Goal: Task Accomplishment & Management: Manage account settings

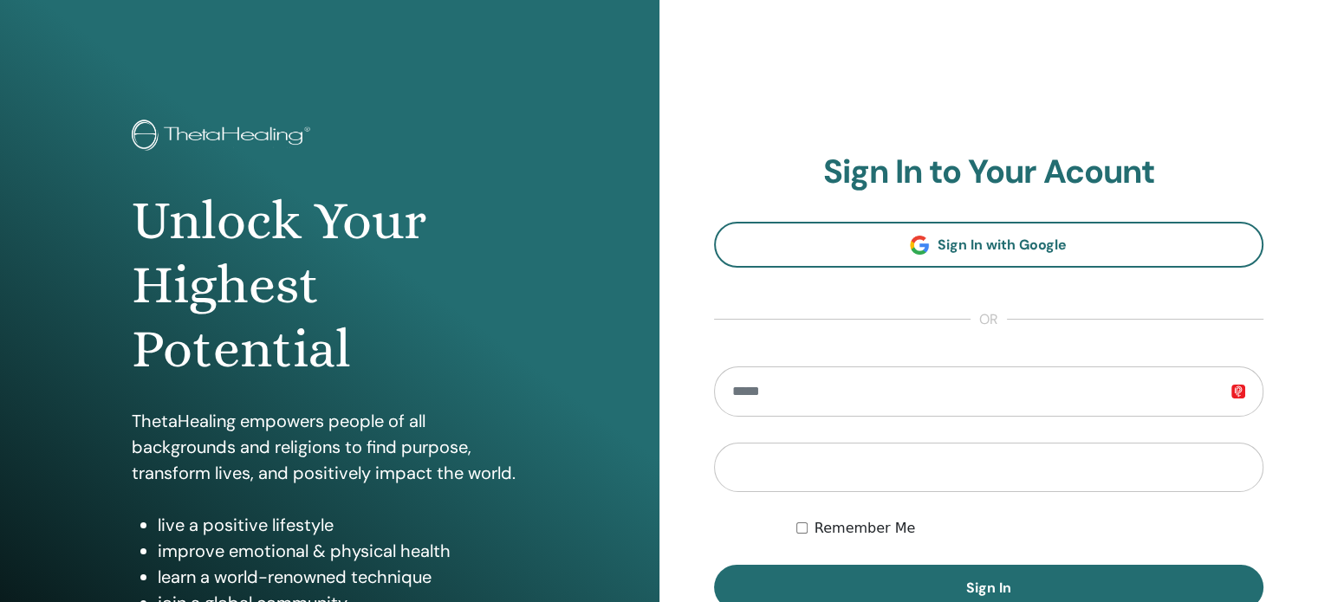
click at [890, 391] on input "email" at bounding box center [989, 392] width 550 height 50
type input "**********"
click at [714, 565] on button "Sign In" at bounding box center [989, 587] width 550 height 45
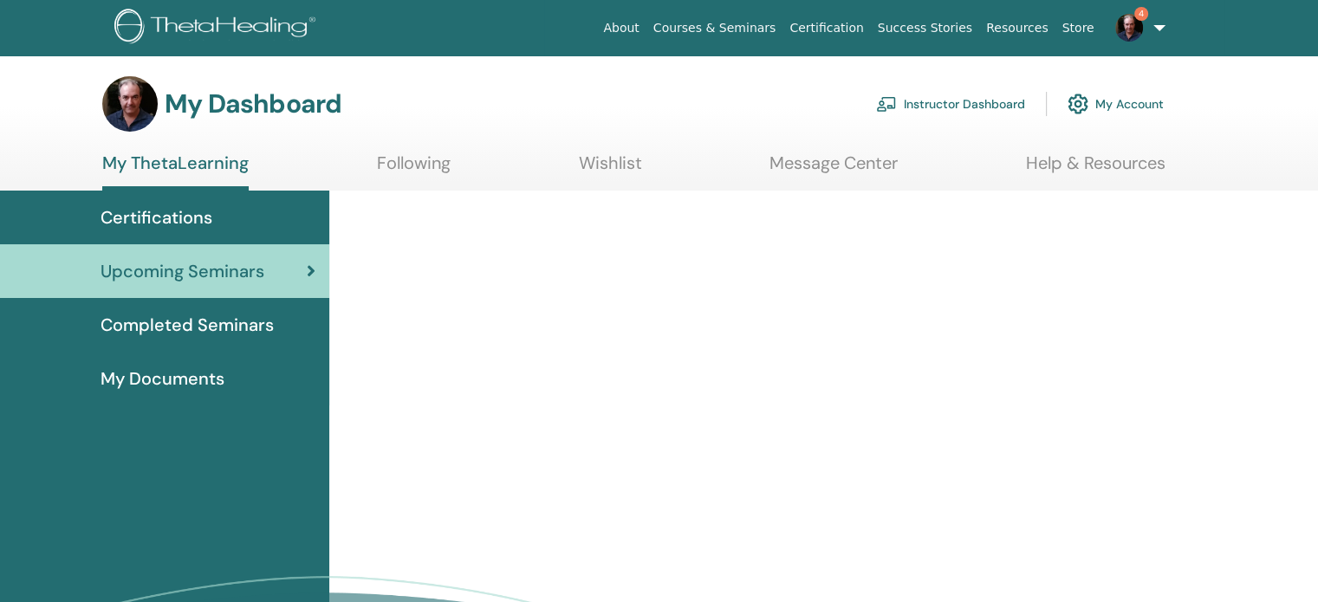
click at [967, 103] on link "Instructor Dashboard" at bounding box center [950, 104] width 149 height 38
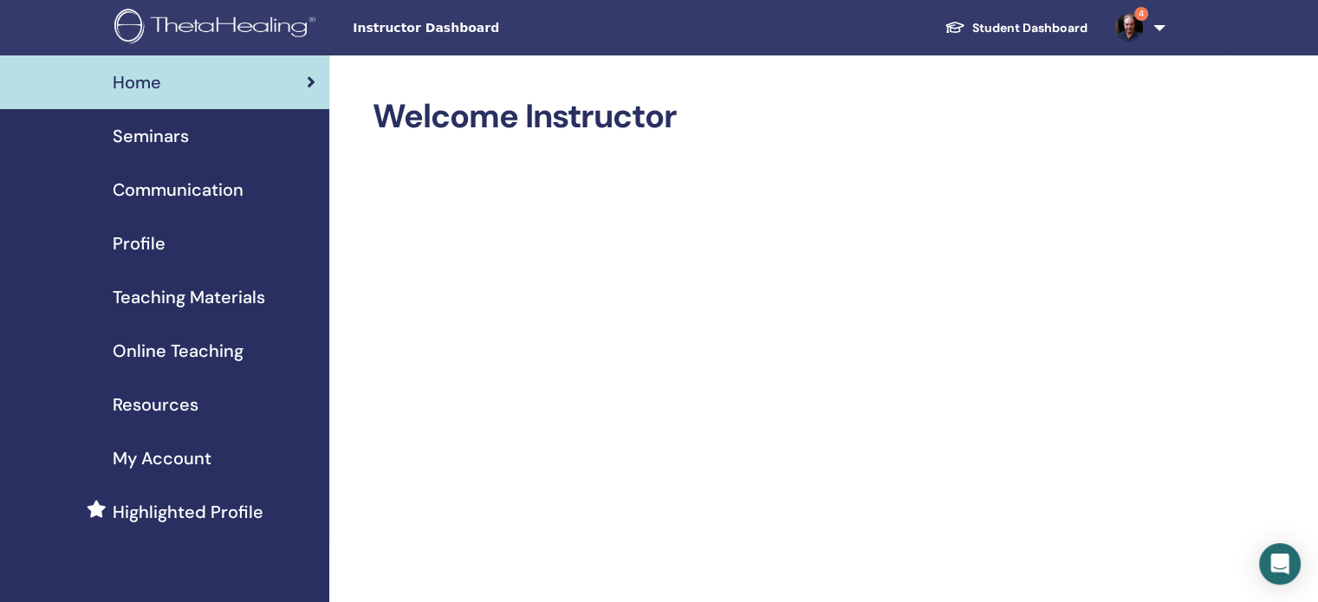
click at [174, 138] on span "Seminars" at bounding box center [151, 136] width 76 height 26
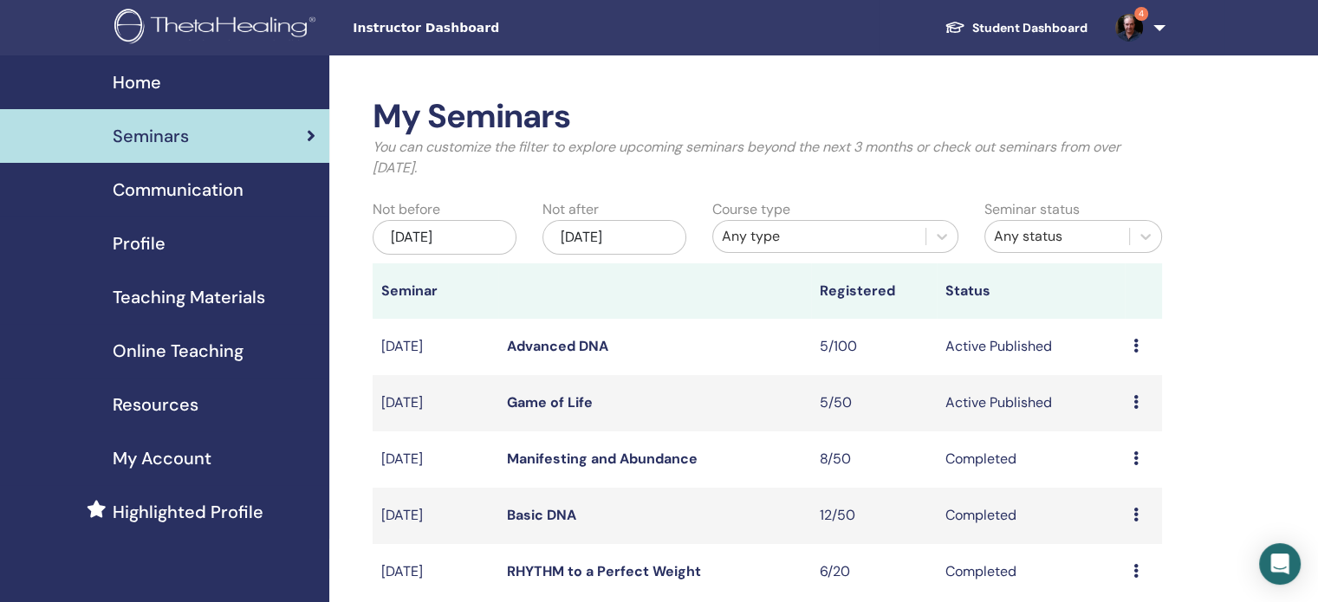
click at [1136, 404] on icon at bounding box center [1136, 402] width 5 height 14
click at [1113, 471] on link "Attendees" at bounding box center [1124, 470] width 66 height 18
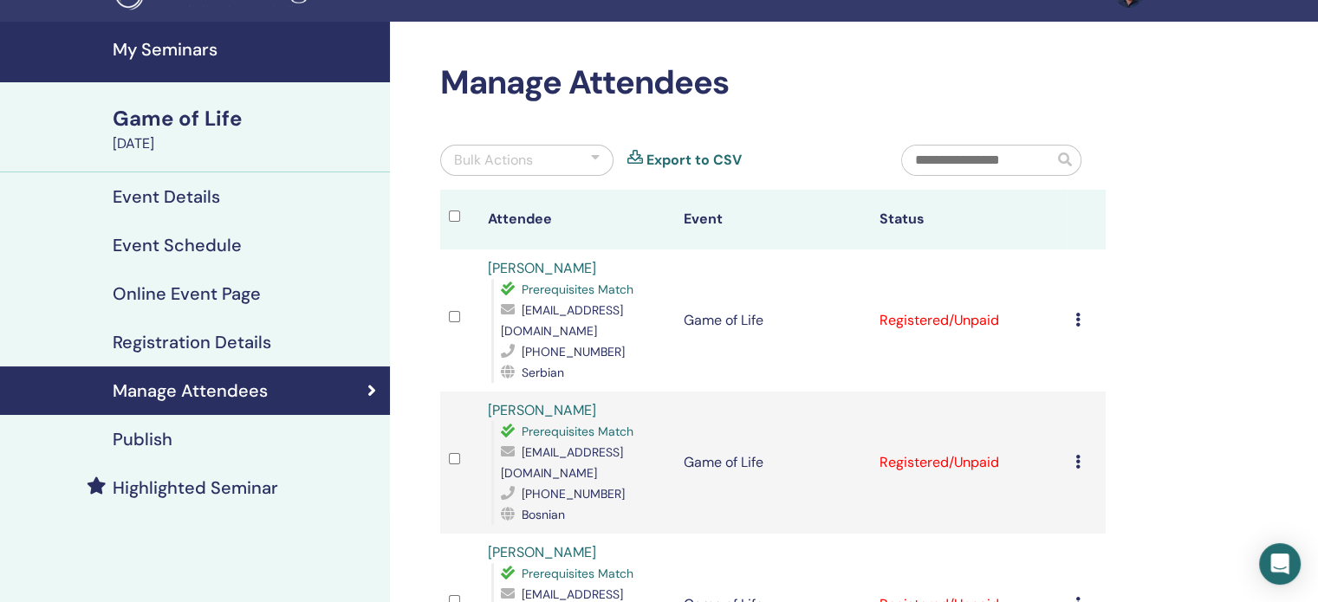
scroll to position [29, 0]
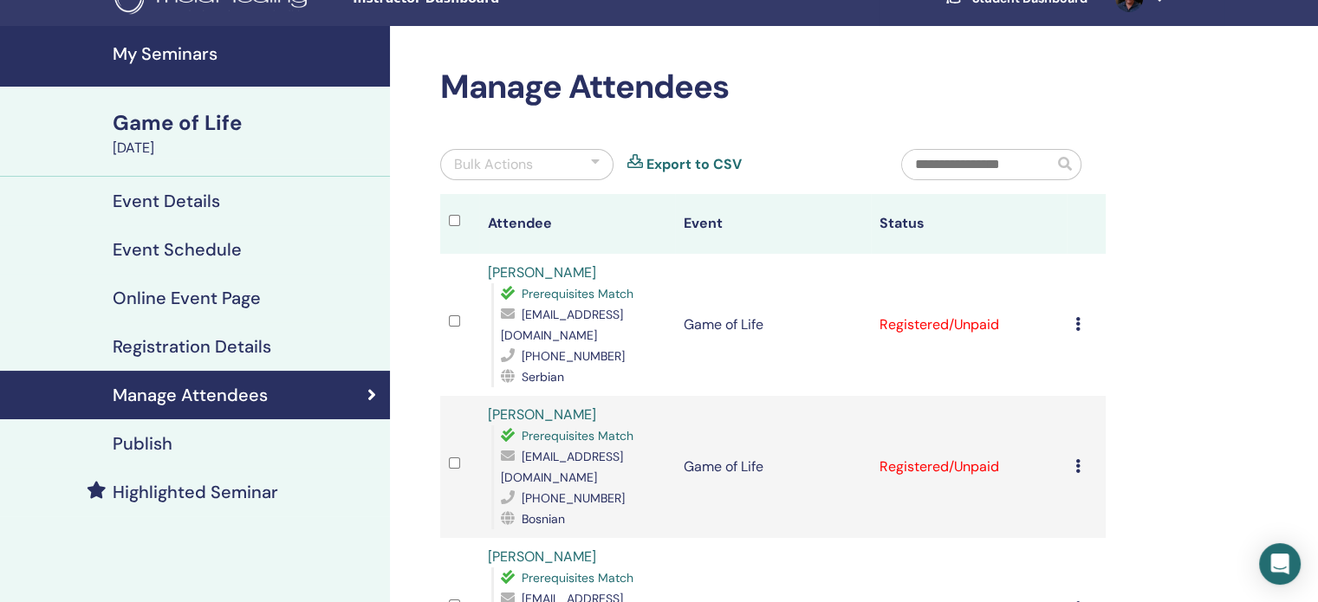
click at [596, 160] on div at bounding box center [595, 164] width 9 height 21
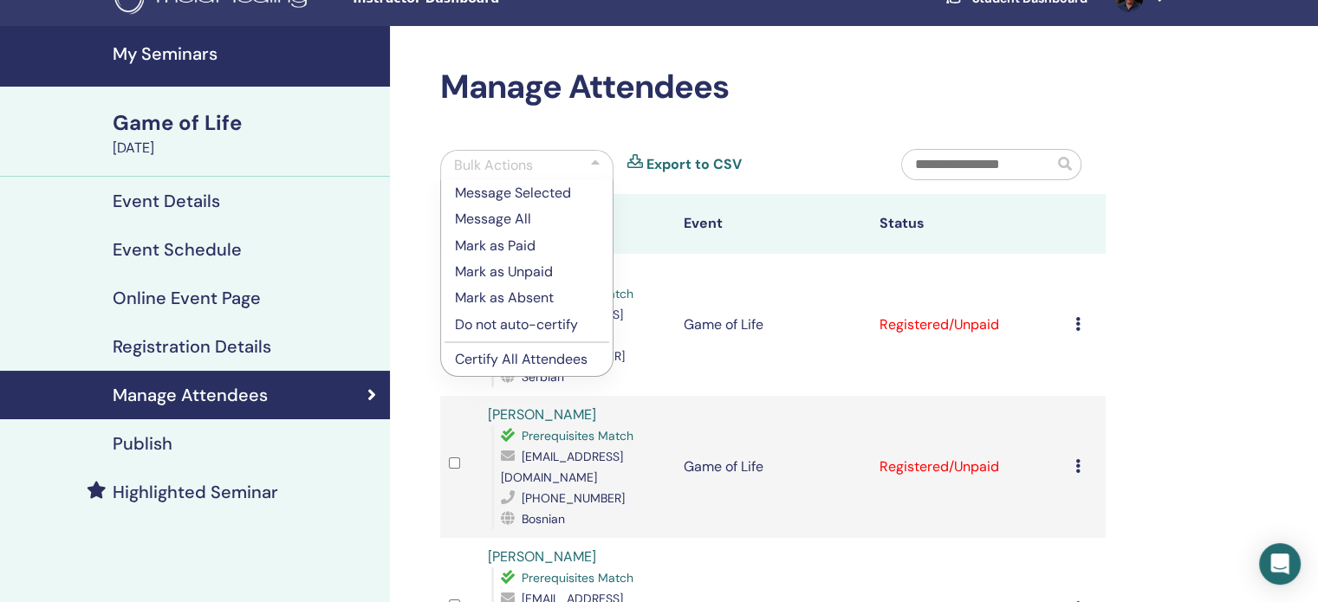
click at [564, 361] on p "Certify All Attendees" at bounding box center [527, 359] width 144 height 21
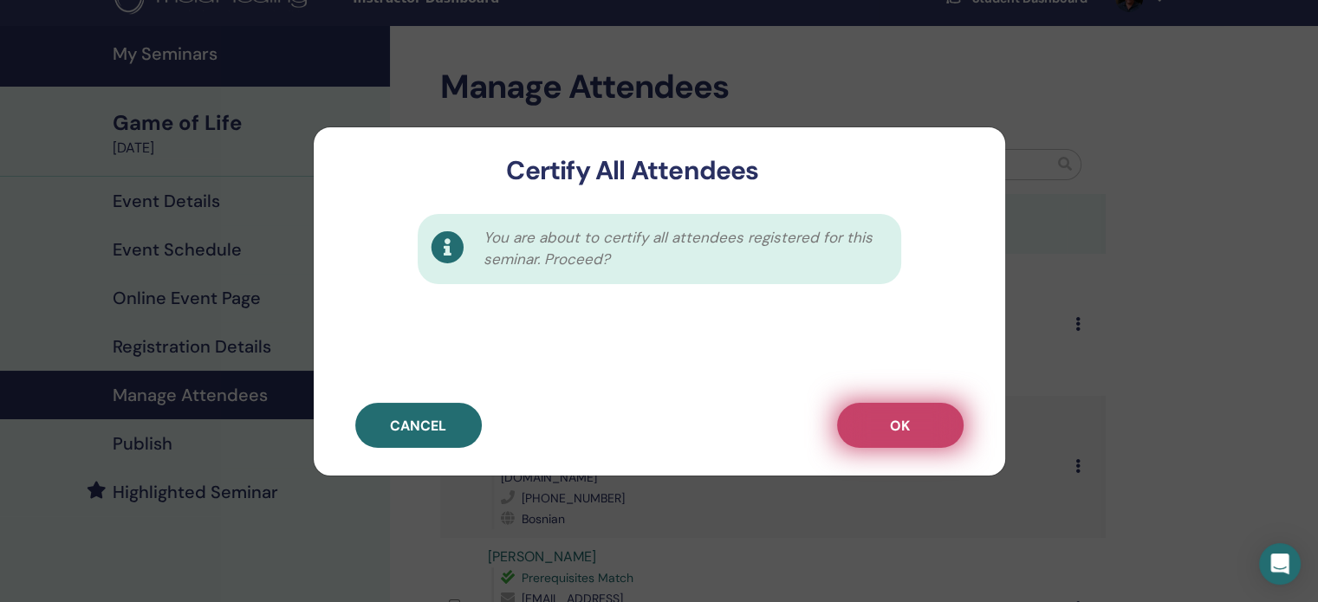
click at [881, 426] on button "OK" at bounding box center [900, 425] width 127 height 45
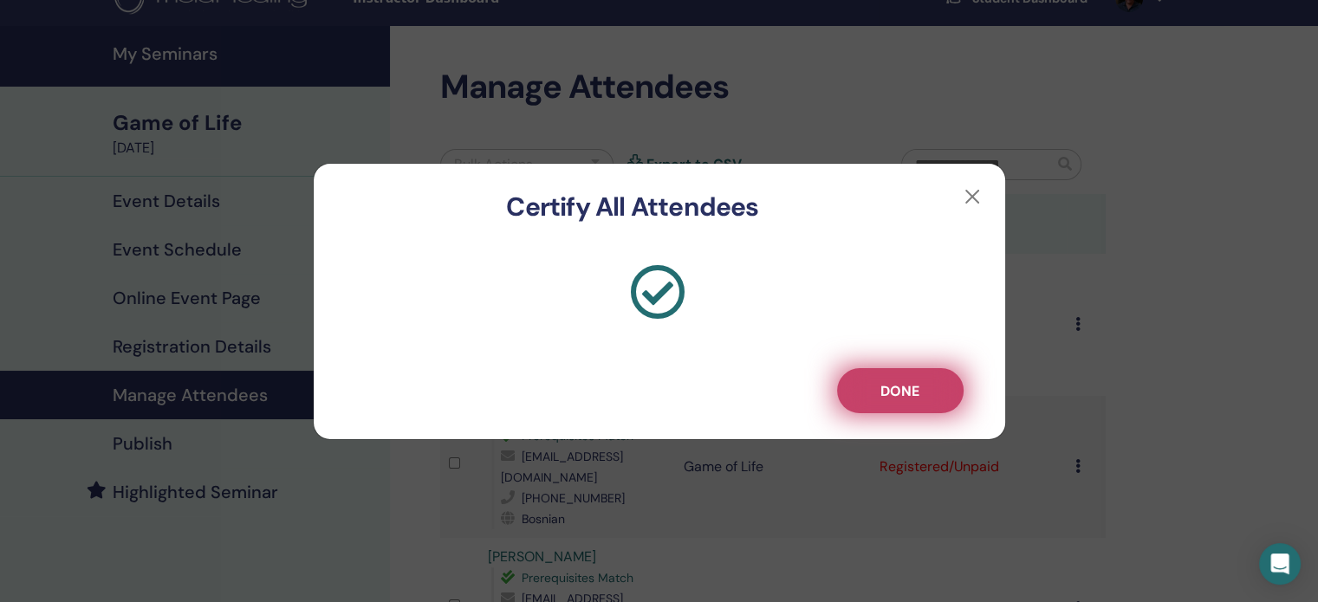
click at [904, 387] on span "Done" at bounding box center [900, 391] width 39 height 18
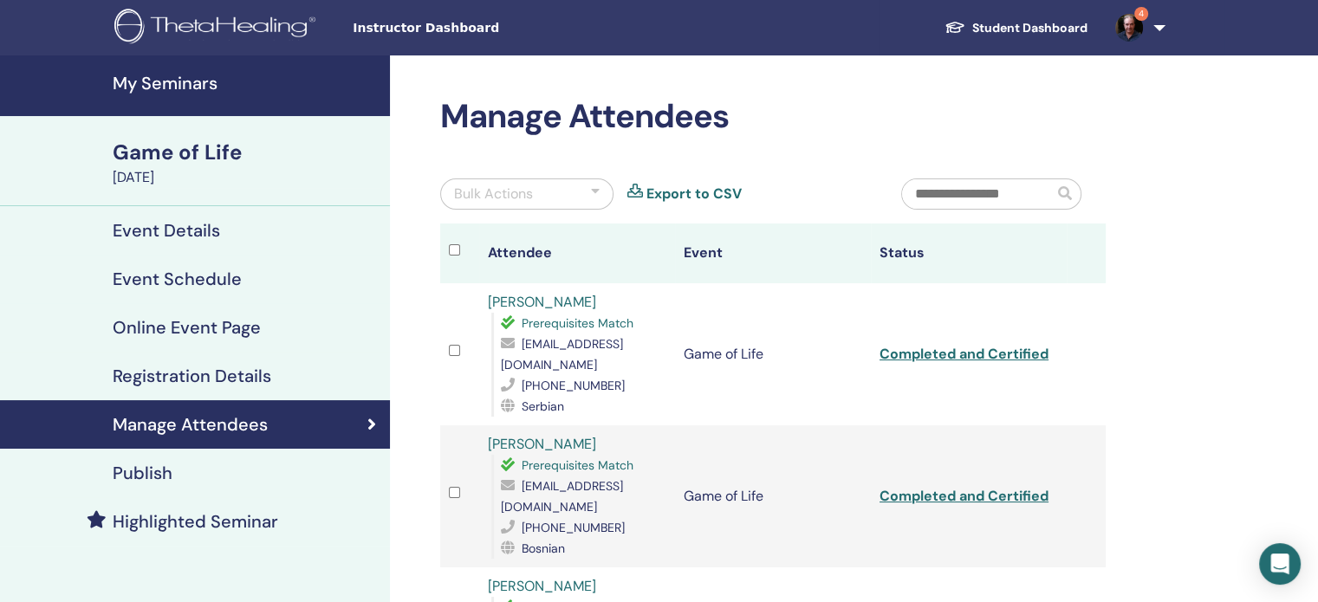
click at [163, 92] on h4 "My Seminars" at bounding box center [246, 83] width 267 height 21
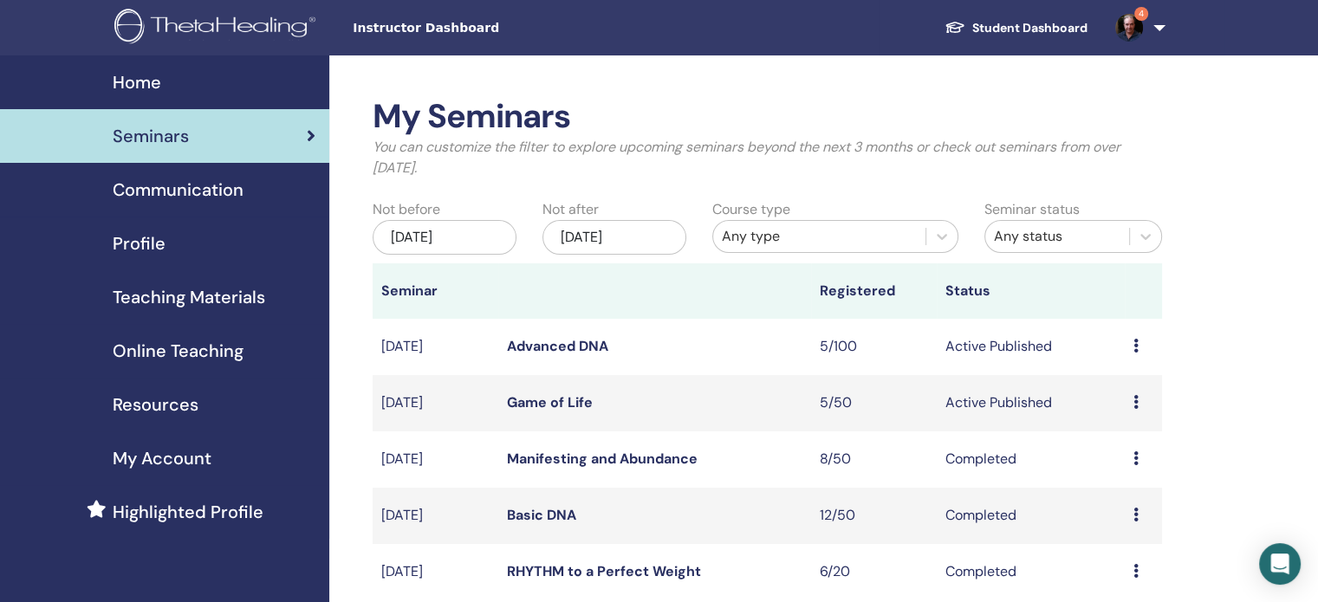
click at [1136, 349] on icon at bounding box center [1136, 346] width 5 height 14
click at [548, 349] on link "Advanced DNA" at bounding box center [557, 346] width 101 height 18
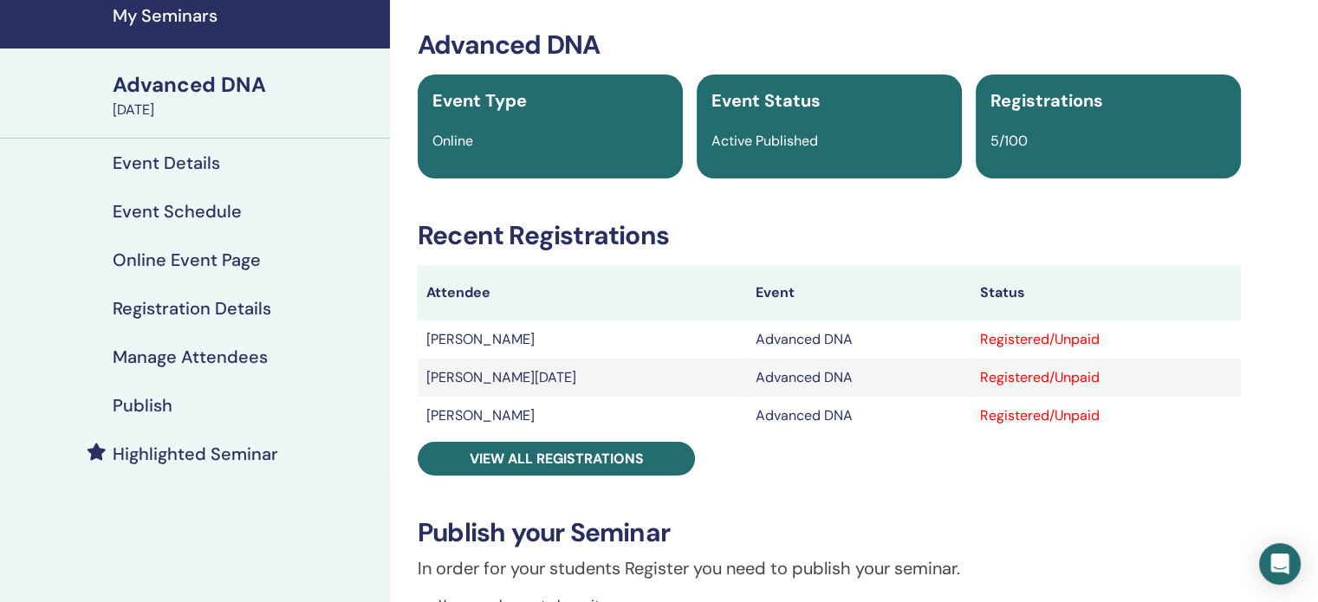
scroll to position [69, 0]
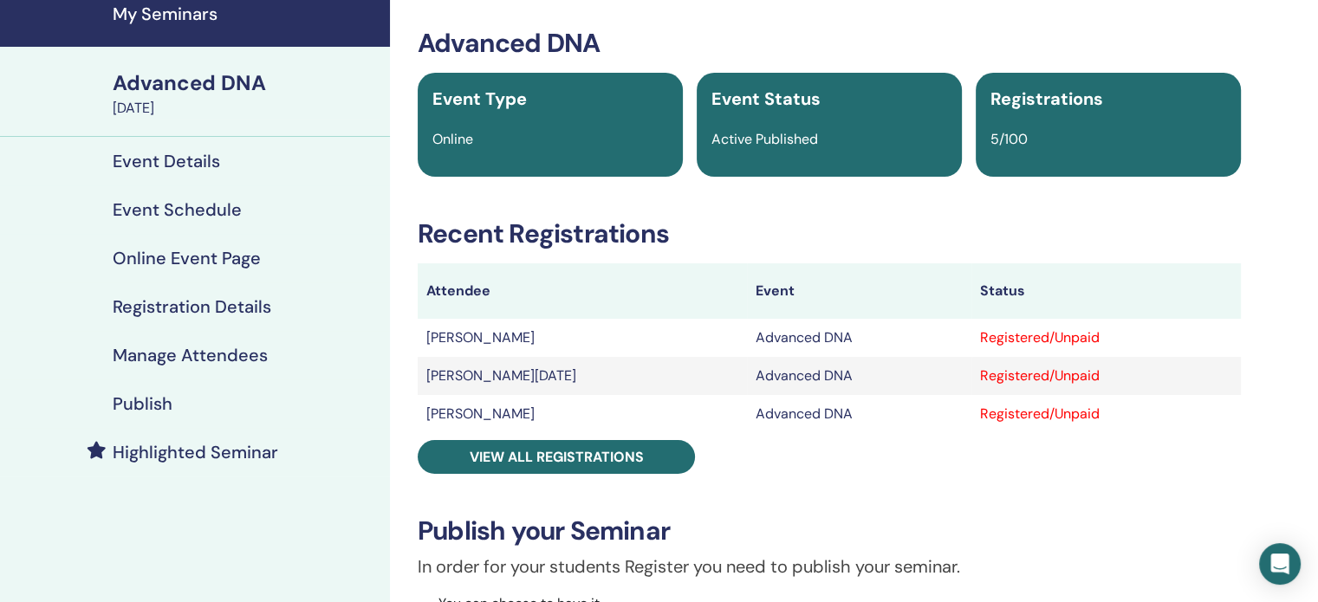
click at [177, 158] on h4 "Event Details" at bounding box center [166, 161] width 107 height 21
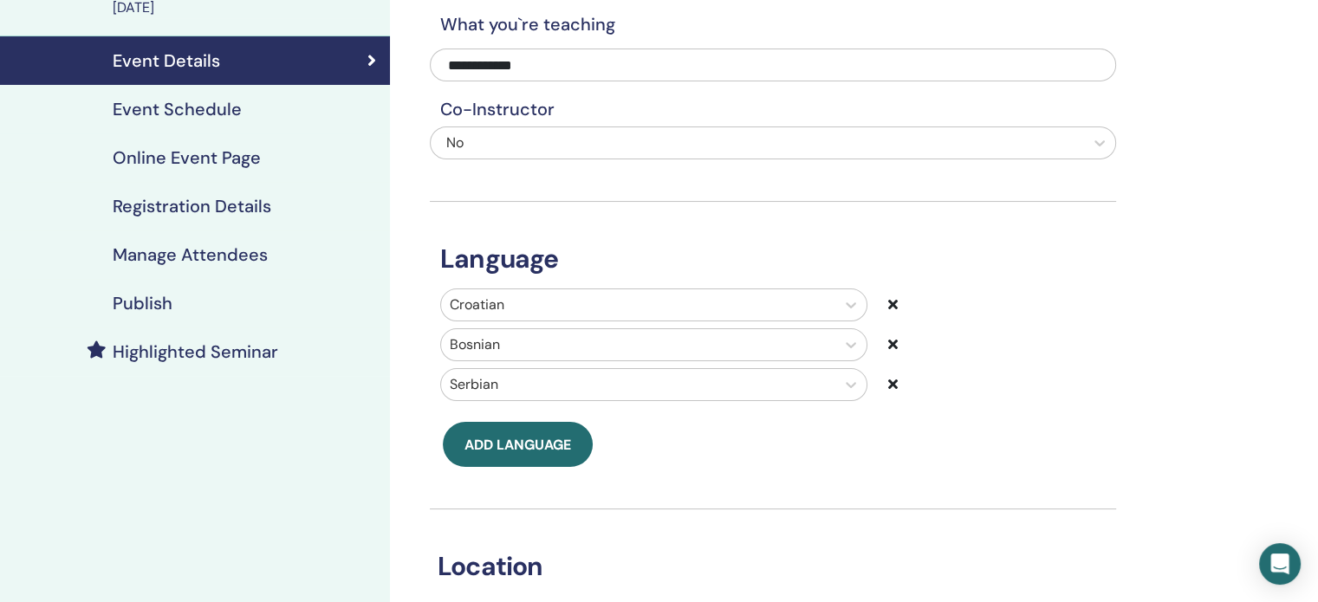
scroll to position [35, 0]
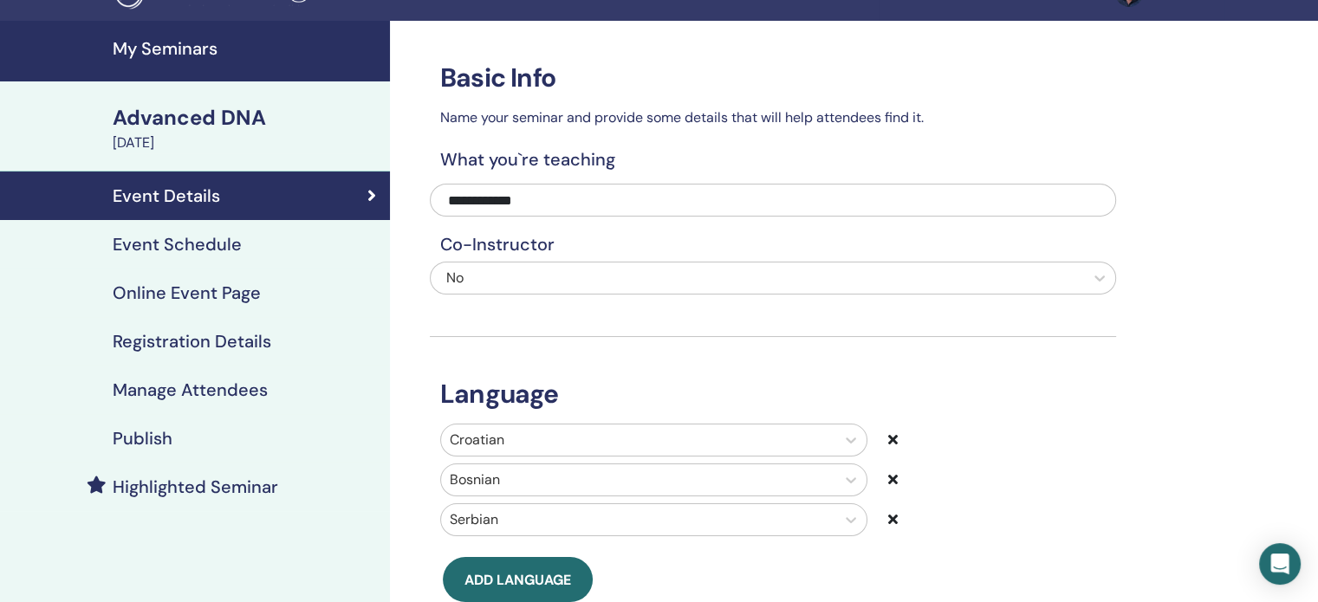
click at [204, 128] on div "Advanced DNA" at bounding box center [246, 117] width 267 height 29
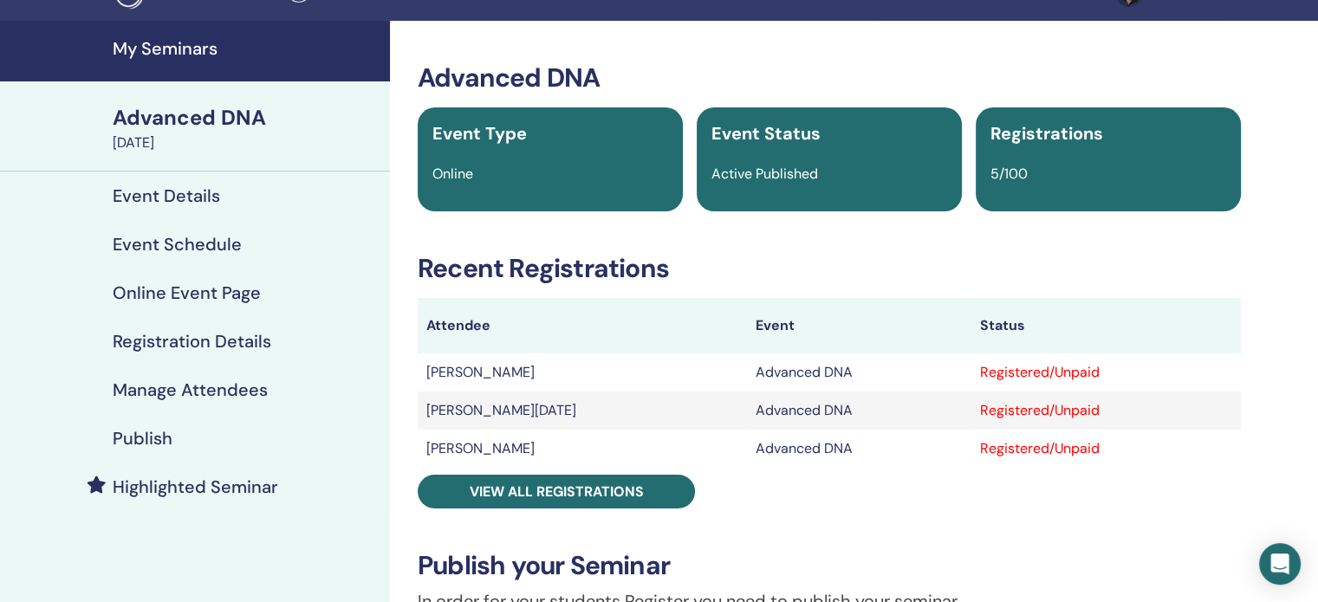
click at [199, 257] on link "Event Schedule" at bounding box center [195, 244] width 390 height 49
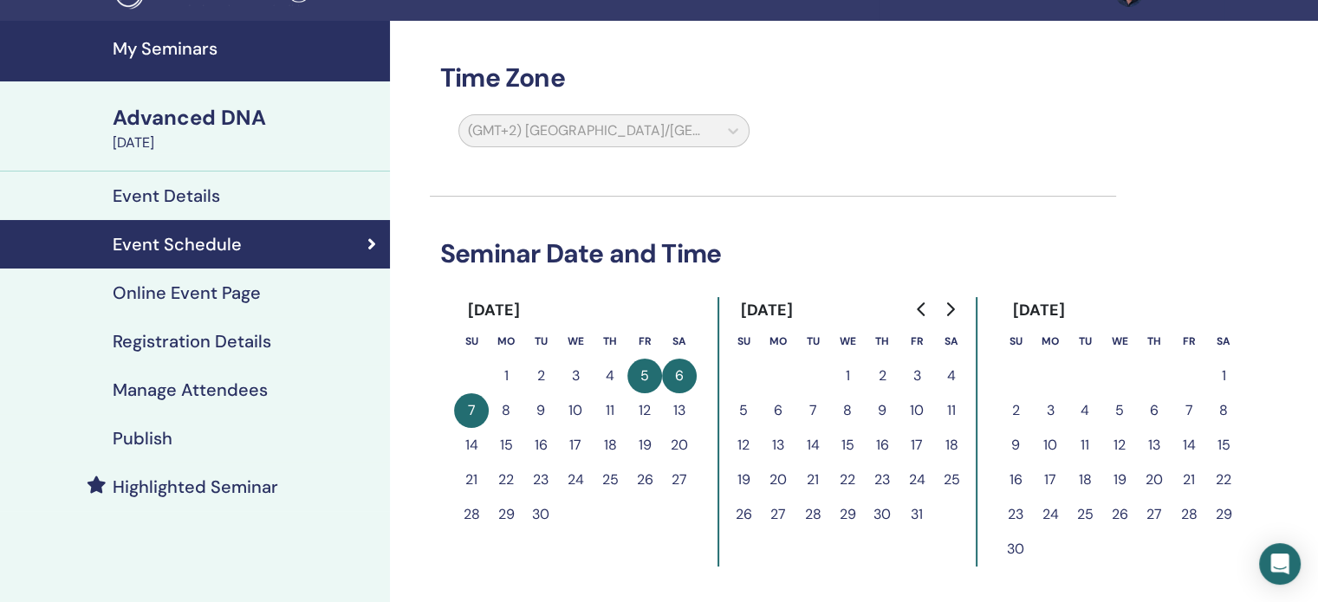
click at [688, 186] on div "Time Zone (GMT+2) Europe/Belgrade Seminar Date and Time September 2025 Su Mo Tu…" at bounding box center [773, 448] width 687 height 855
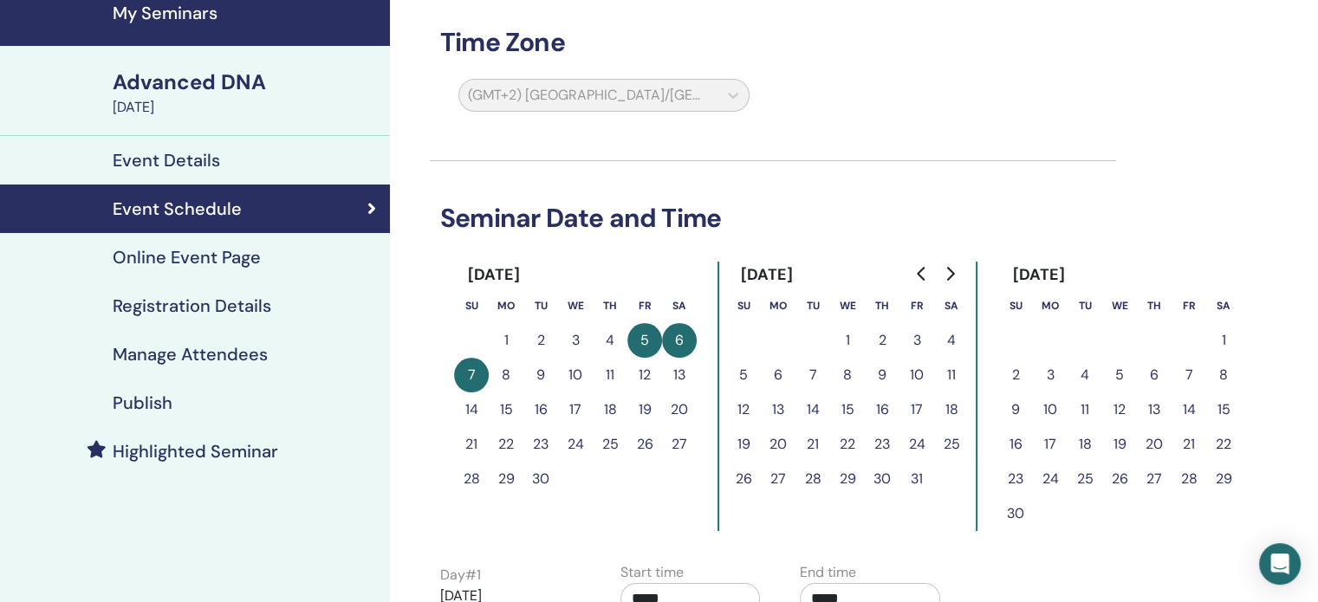
scroll to position [69, 0]
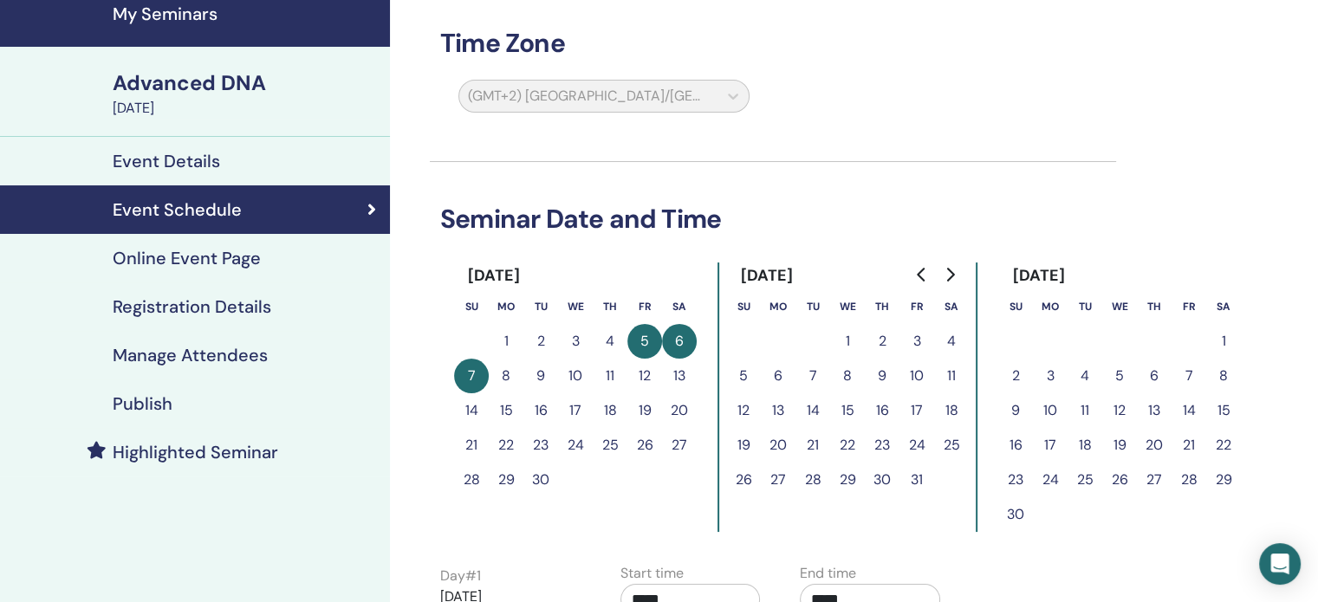
click at [205, 267] on h4 "Online Event Page" at bounding box center [187, 258] width 148 height 21
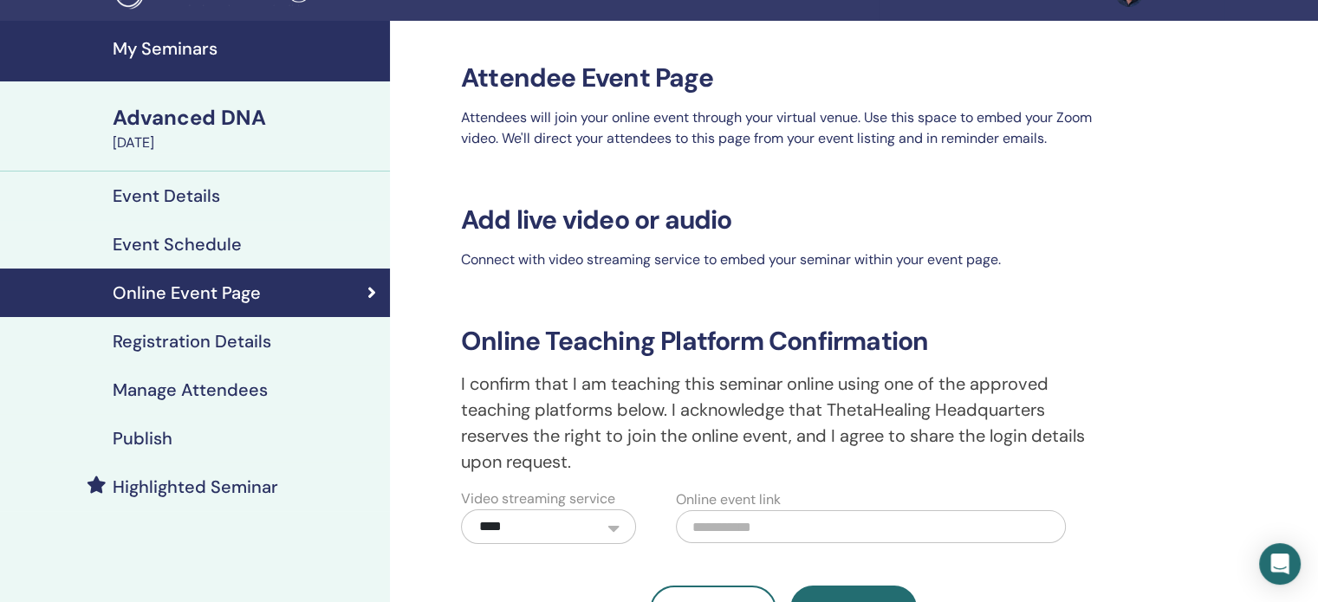
scroll to position [69, 0]
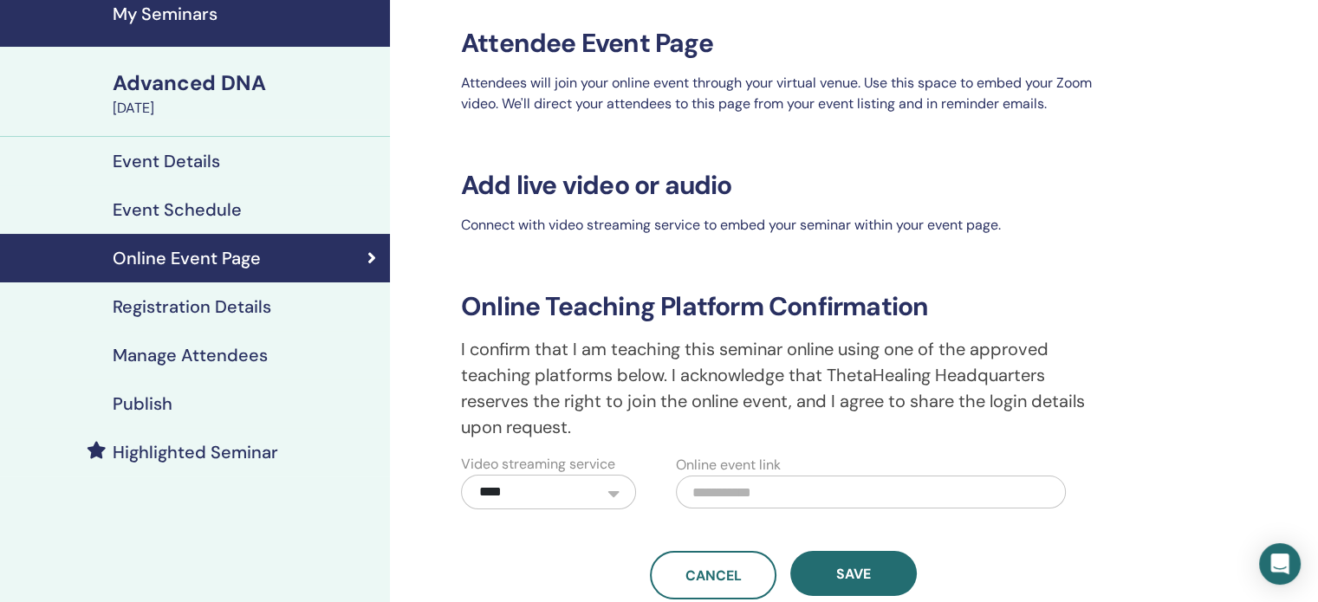
click at [249, 314] on h4 "Registration Details" at bounding box center [192, 306] width 159 height 21
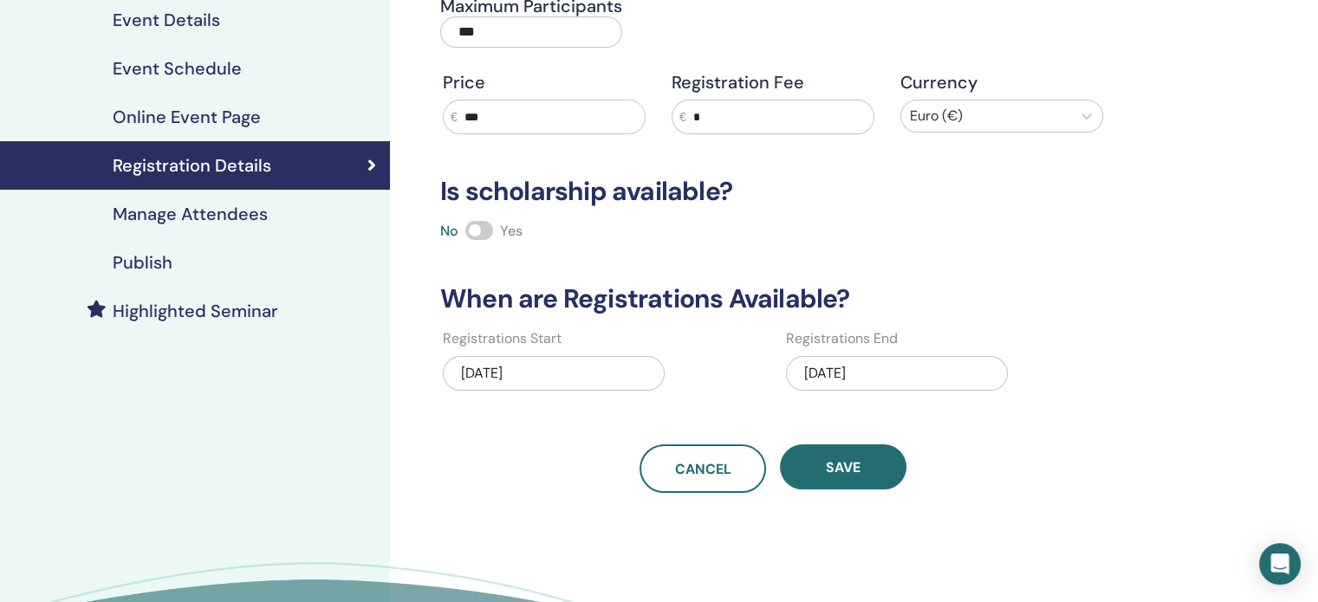
scroll to position [243, 0]
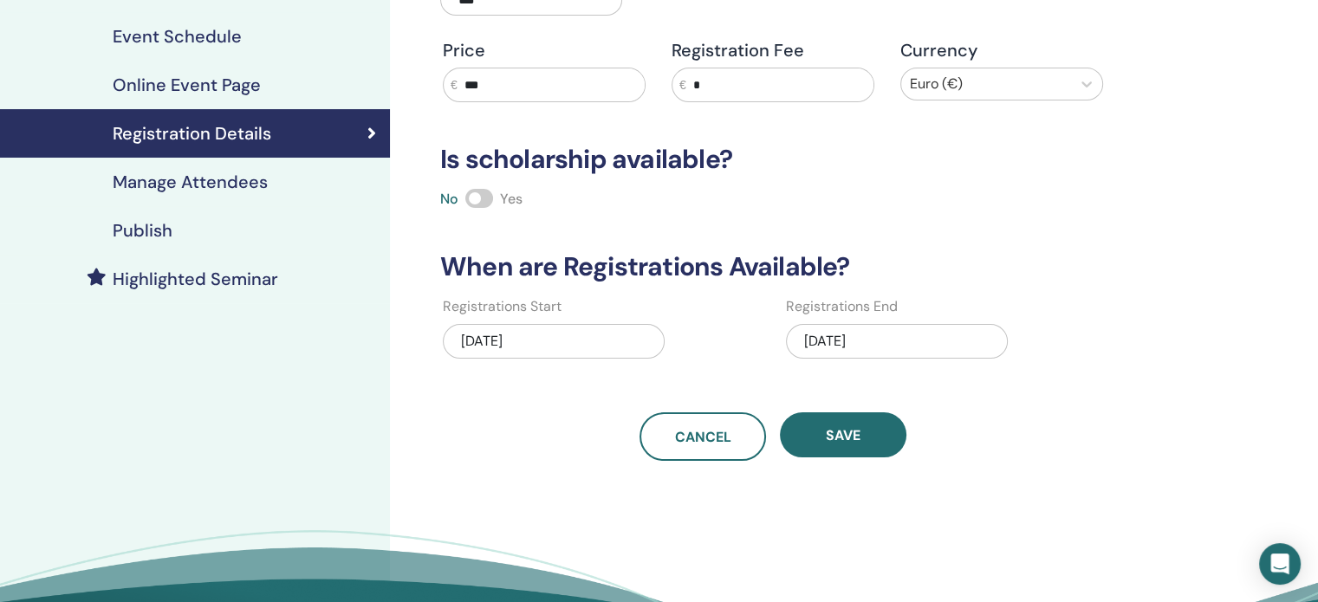
click at [201, 198] on link "Manage Attendees" at bounding box center [195, 182] width 390 height 49
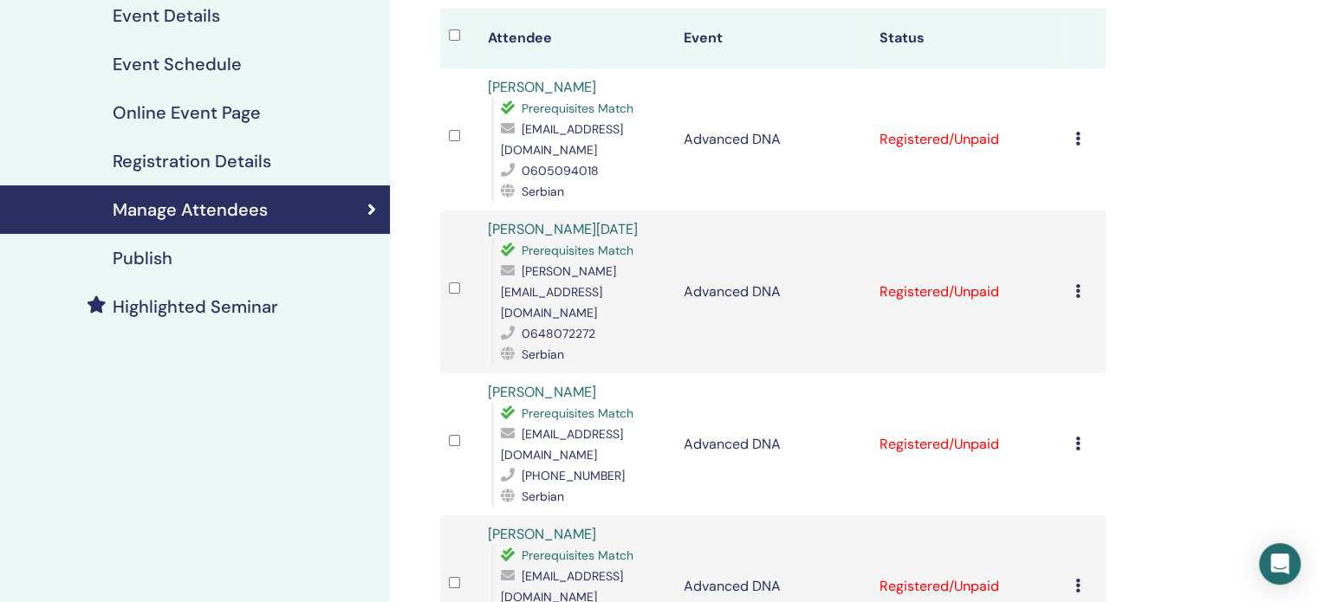
scroll to position [195, 0]
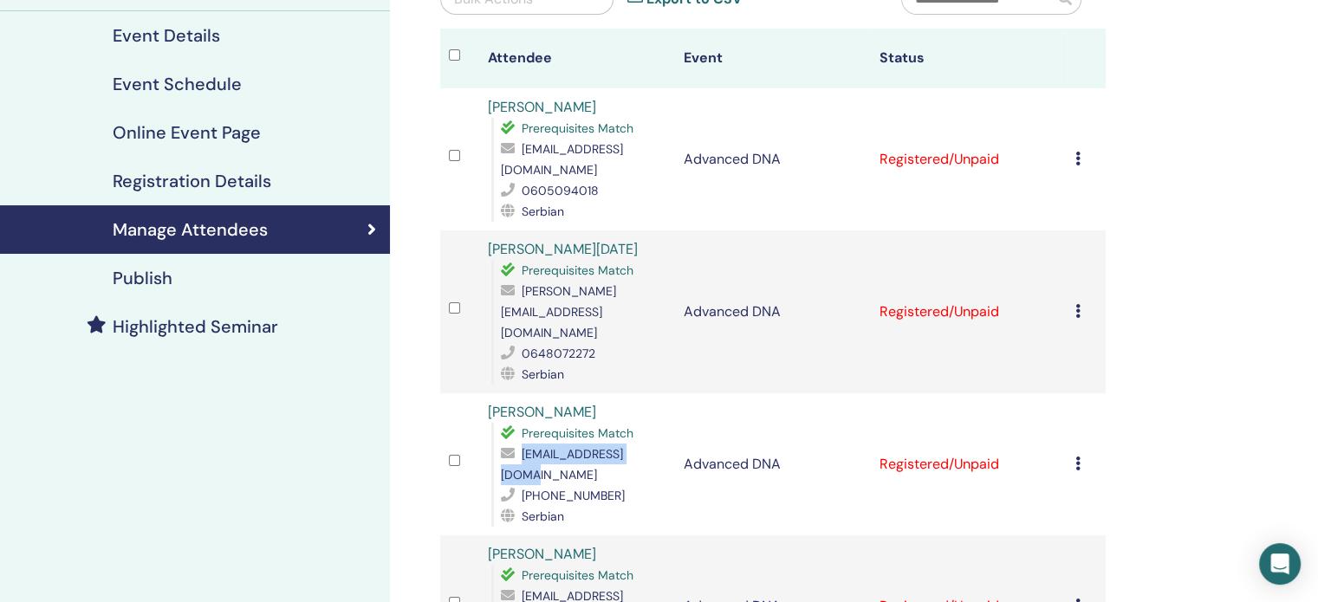
drag, startPoint x: 657, startPoint y: 417, endPoint x: 510, endPoint y: 419, distance: 147.4
click at [510, 444] on div "nenaperova@gmail.com" at bounding box center [584, 465] width 166 height 42
copy div "nenaperova@gmail.com"
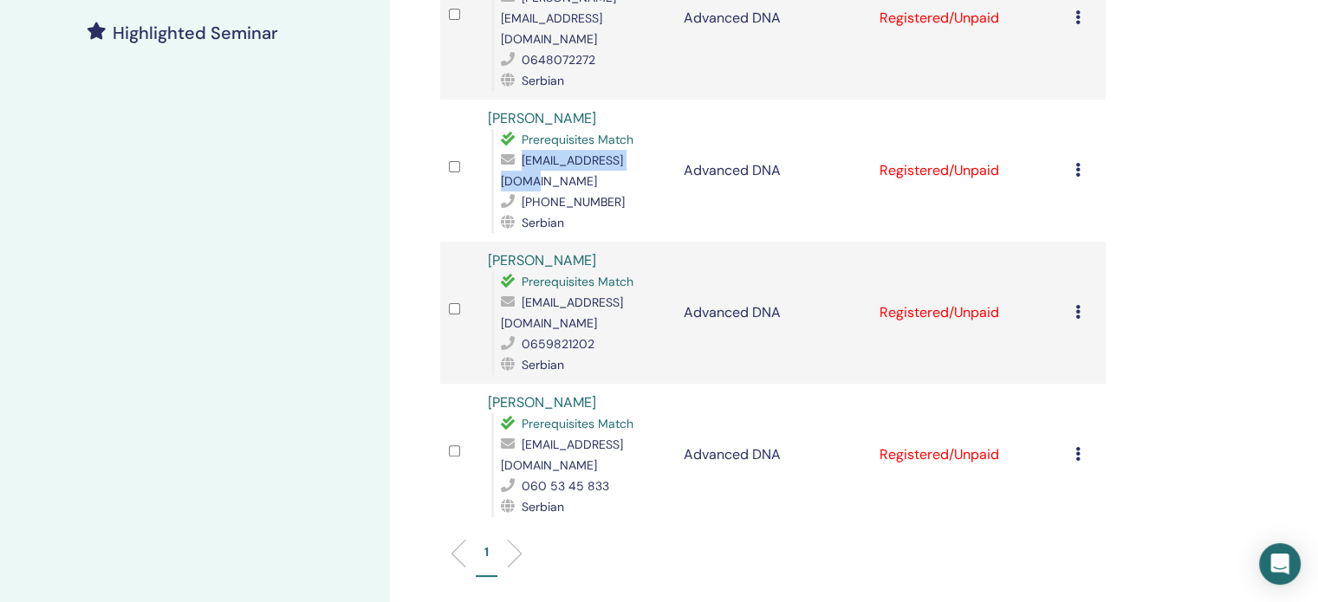
scroll to position [0, 0]
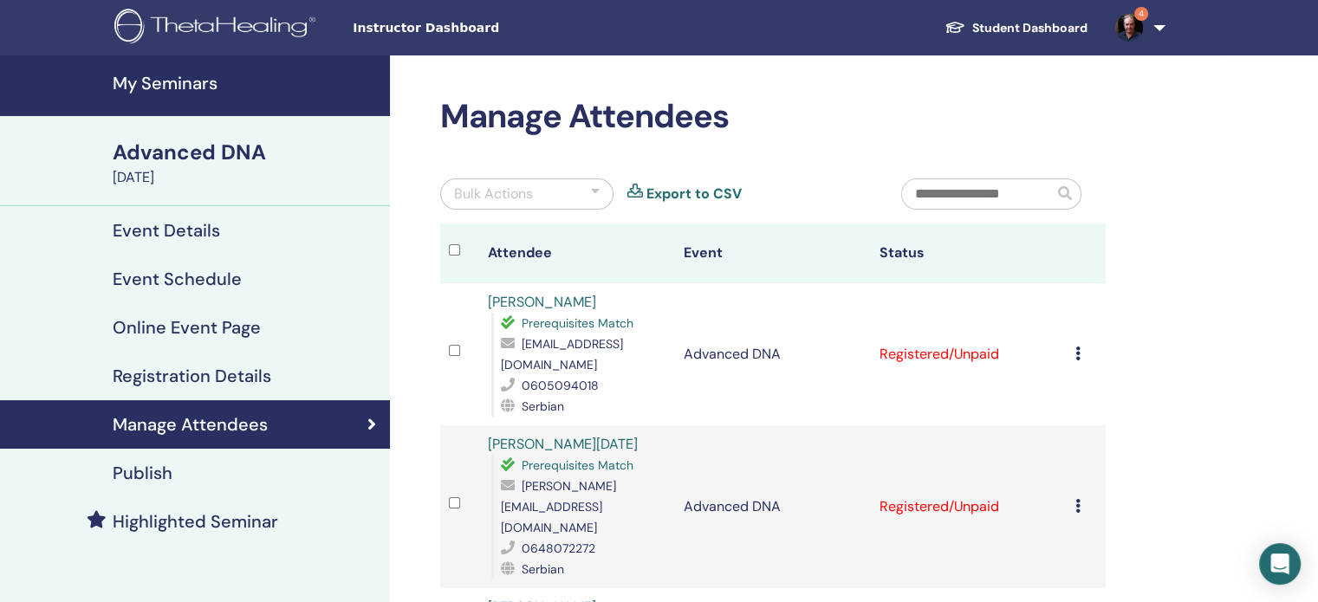
click at [187, 79] on h4 "My Seminars" at bounding box center [246, 83] width 267 height 21
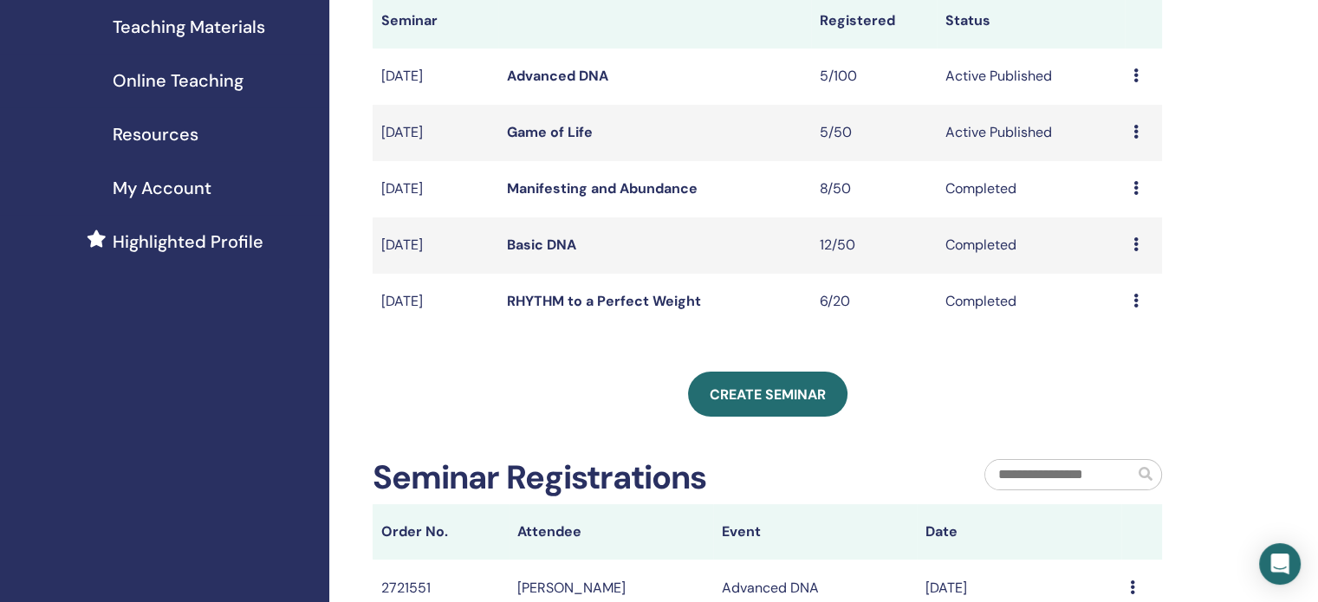
scroll to position [278, 0]
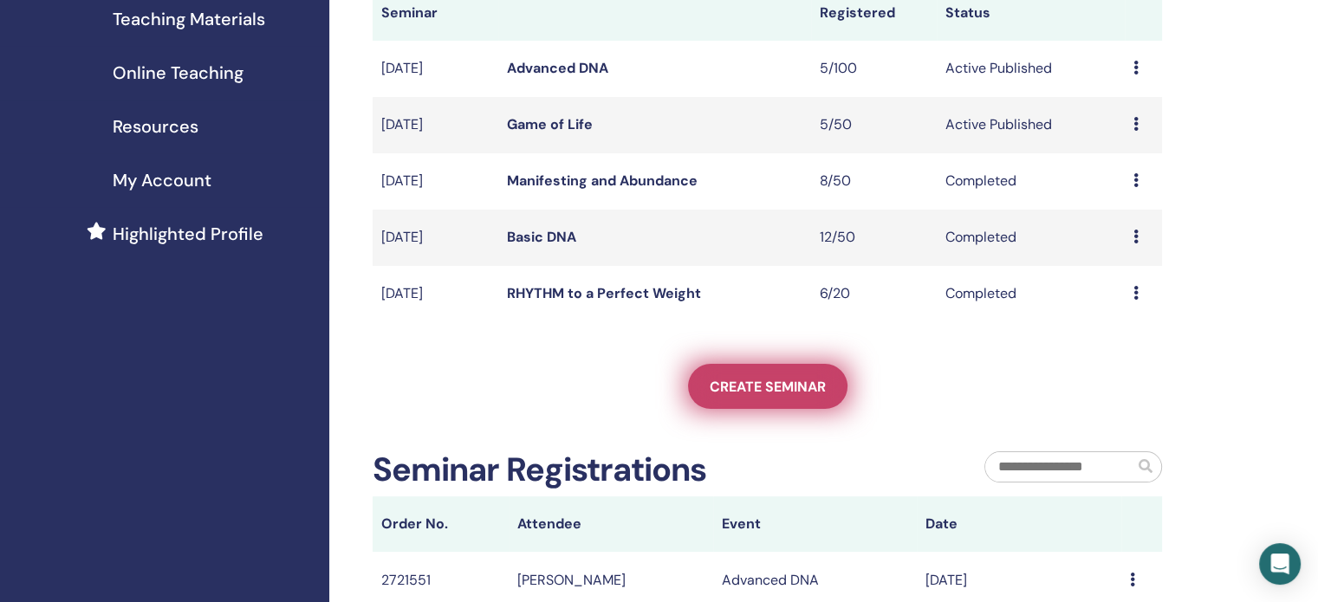
click at [791, 394] on span "Create seminar" at bounding box center [768, 387] width 116 height 18
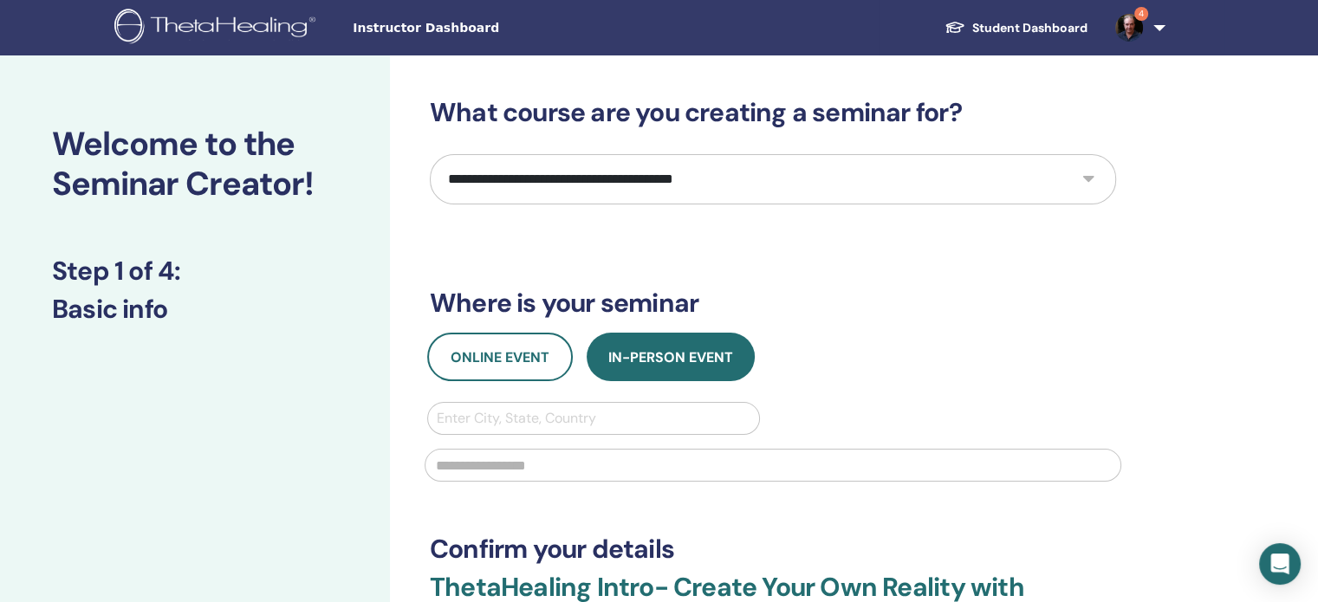
click at [734, 182] on select "**********" at bounding box center [773, 179] width 687 height 50
select select "**"
click at [430, 154] on select "**********" at bounding box center [773, 179] width 687 height 50
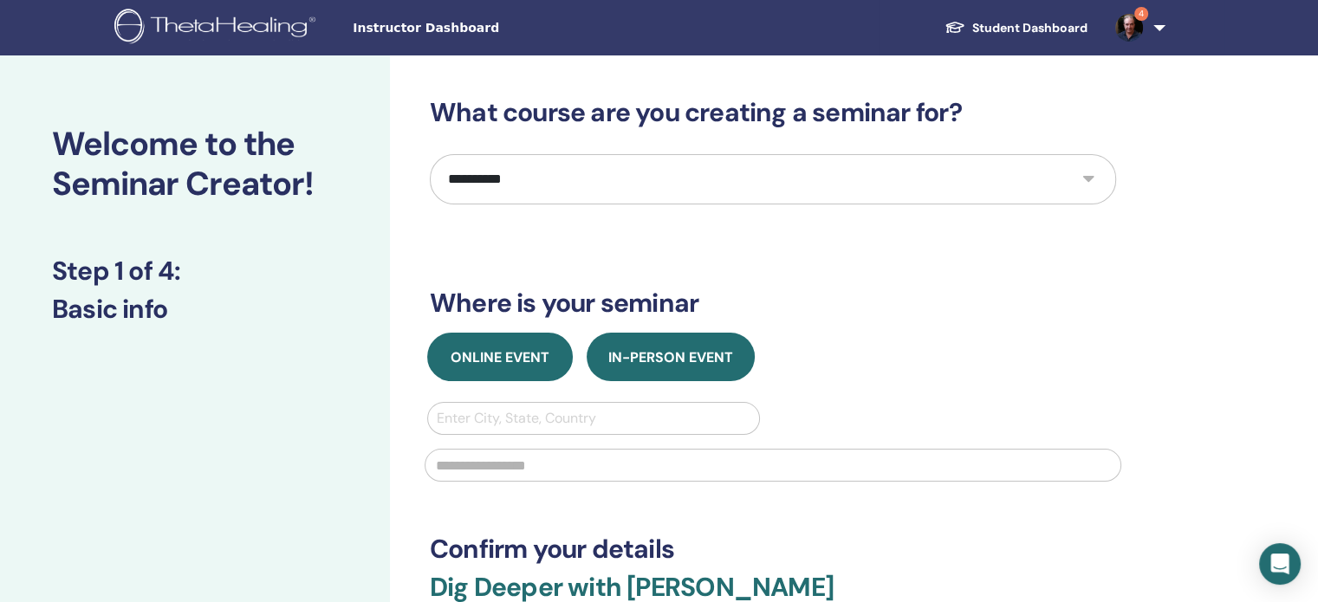
click at [504, 357] on span "Online Event" at bounding box center [500, 357] width 99 height 18
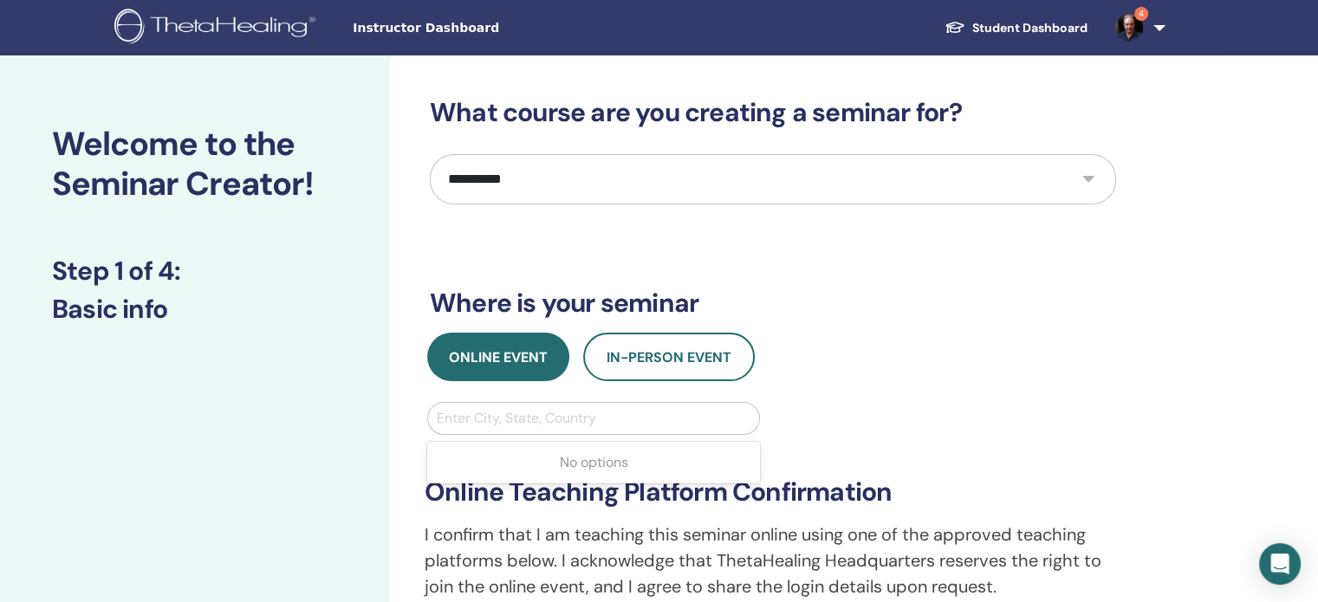
click at [517, 415] on div at bounding box center [594, 419] width 314 height 24
type input "***"
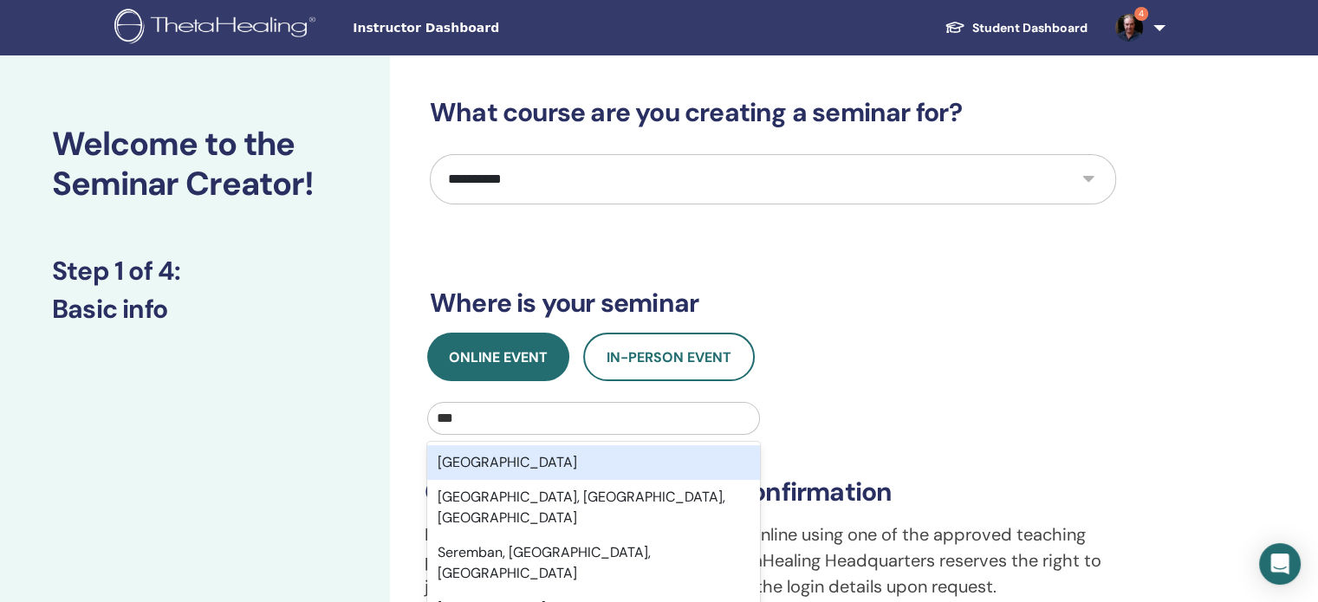
click at [516, 469] on div "Serbia" at bounding box center [593, 463] width 333 height 35
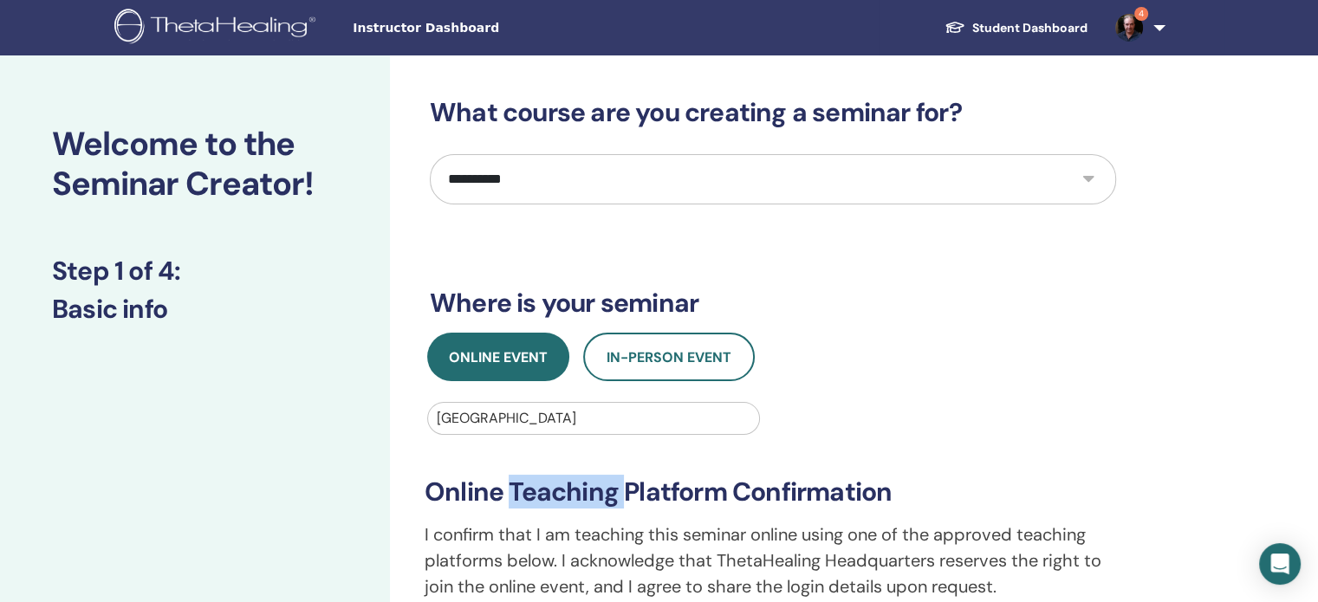
click at [516, 469] on div "**********" at bounding box center [773, 552] width 718 height 234
click at [935, 376] on div "Online Event In-Person Event" at bounding box center [773, 357] width 713 height 49
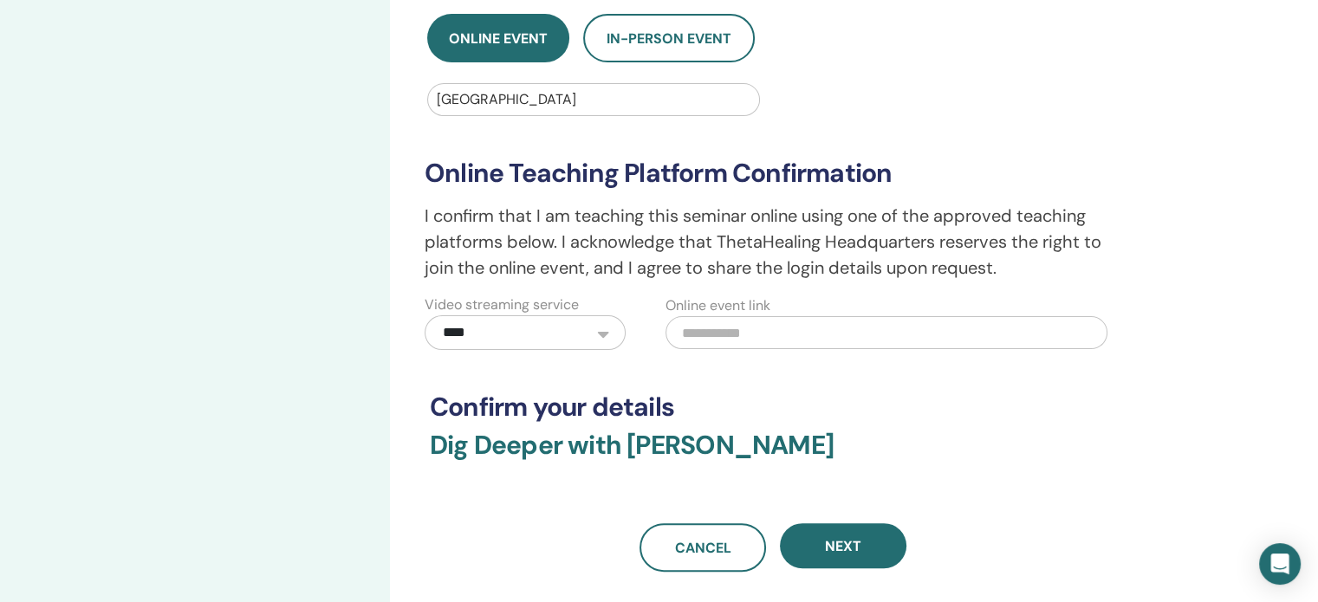
scroll to position [329, 0]
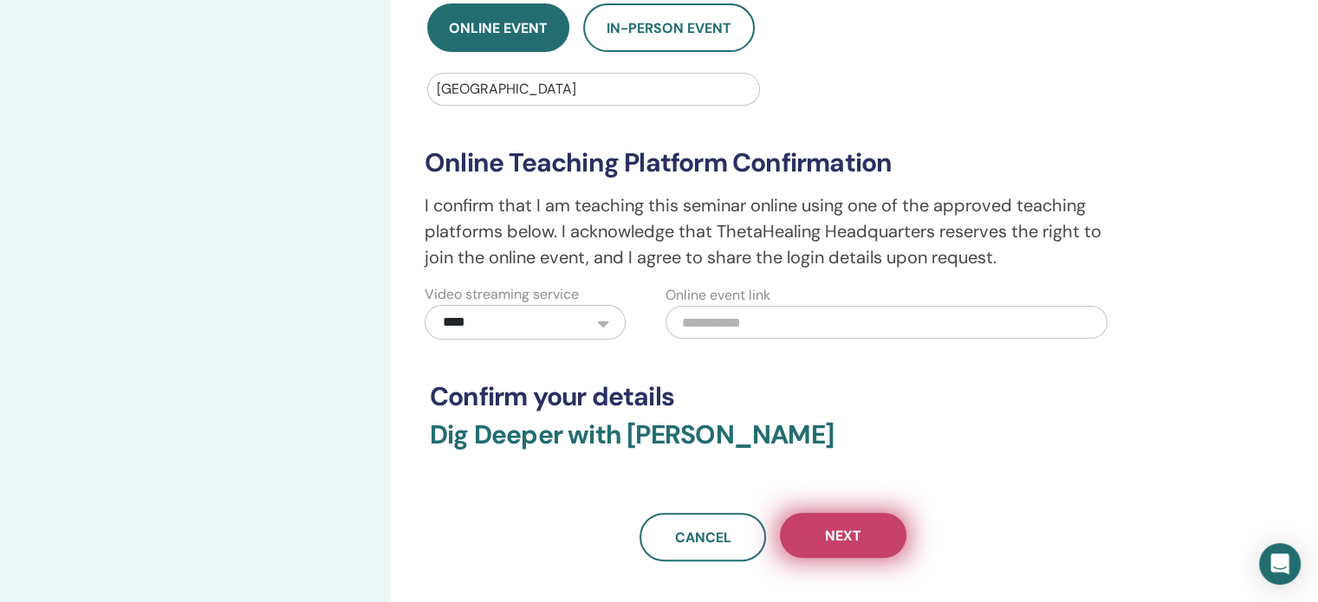
click at [838, 537] on span "Next" at bounding box center [843, 536] width 36 height 18
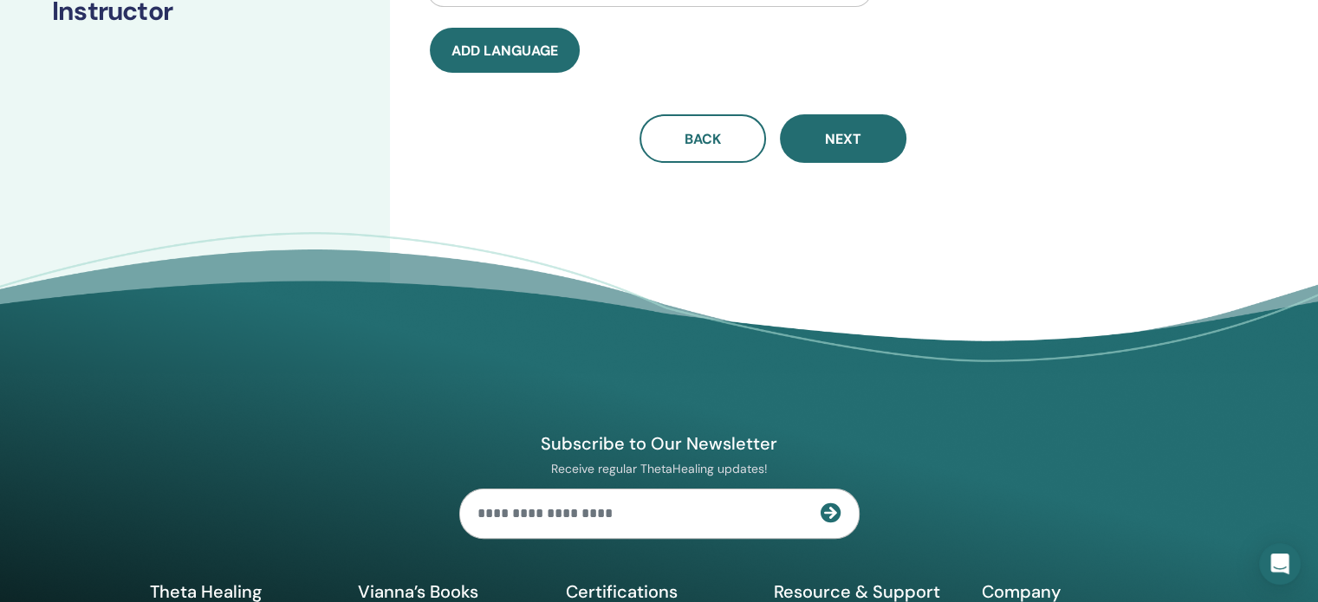
scroll to position [0, 0]
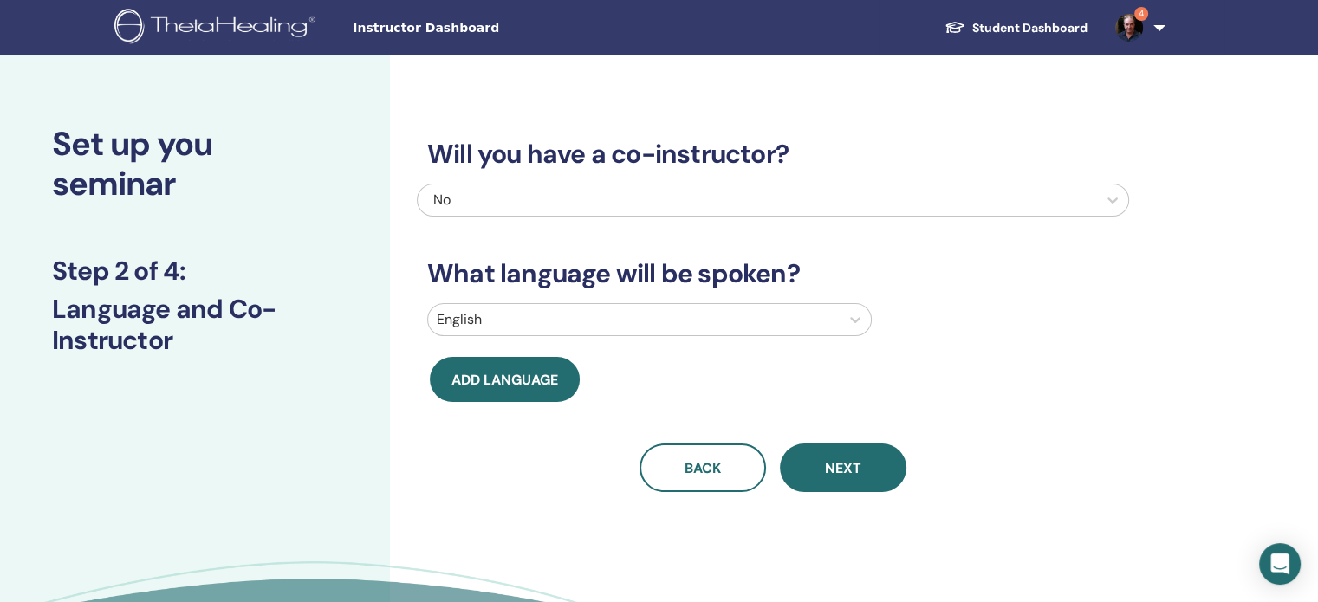
click at [513, 327] on div at bounding box center [634, 320] width 394 height 24
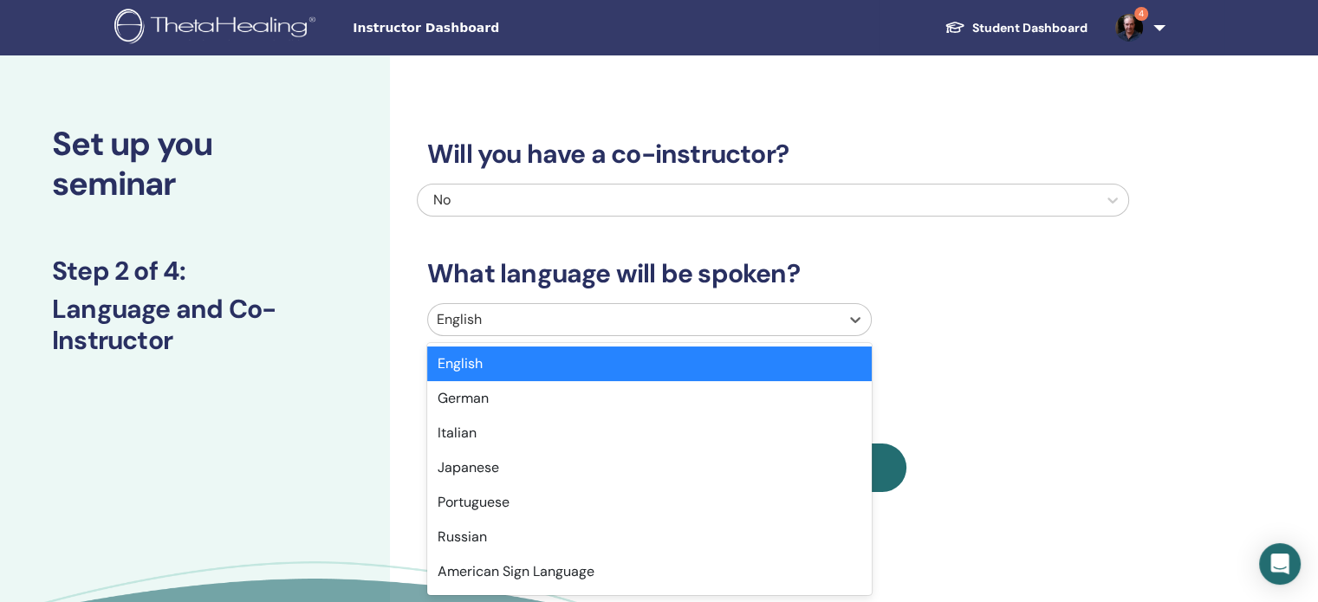
scroll to position [7, 0]
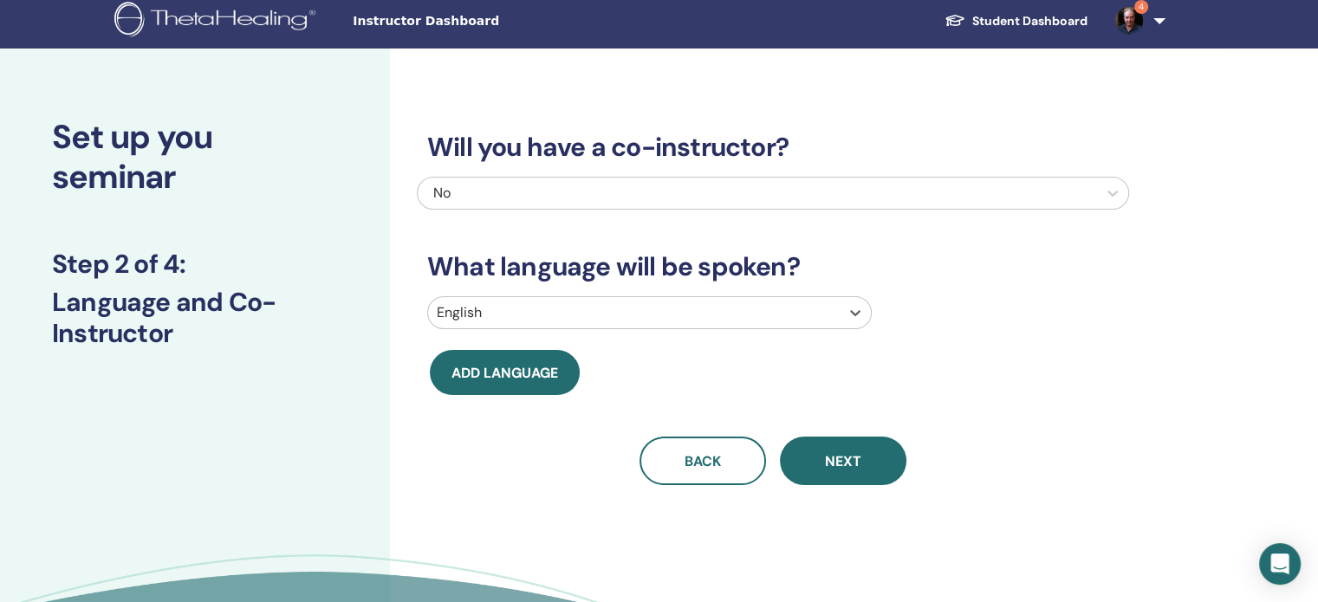
click at [519, 318] on div at bounding box center [634, 313] width 394 height 24
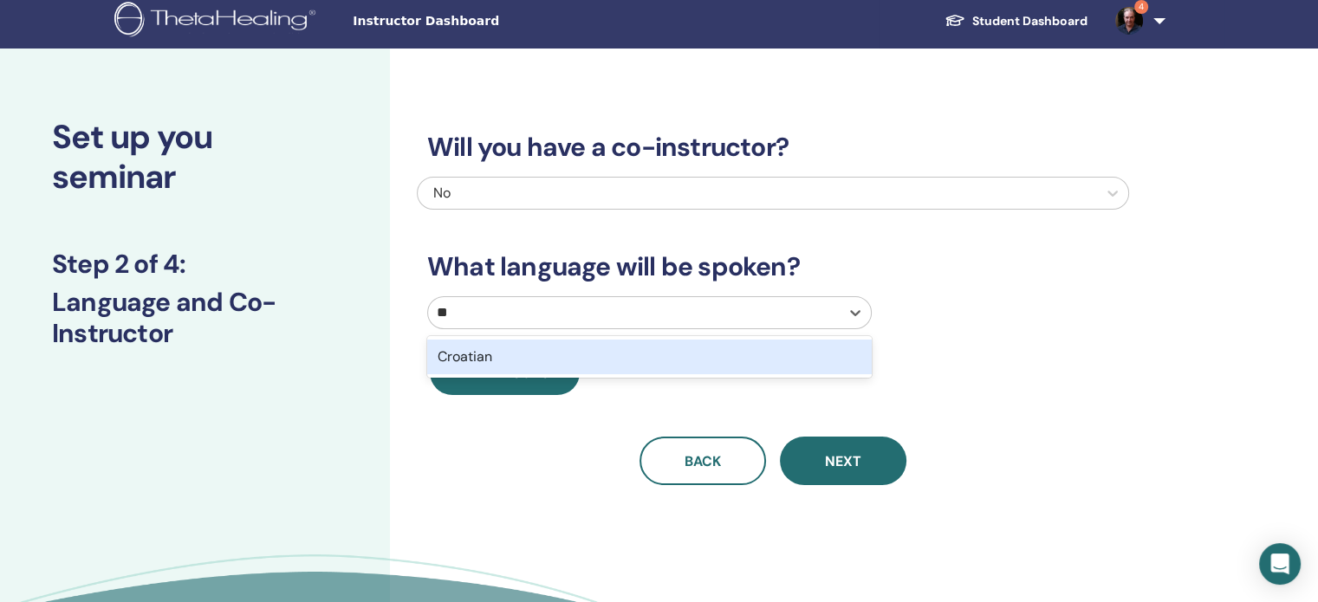
type input "***"
click at [518, 346] on div "Croatian" at bounding box center [649, 357] width 445 height 35
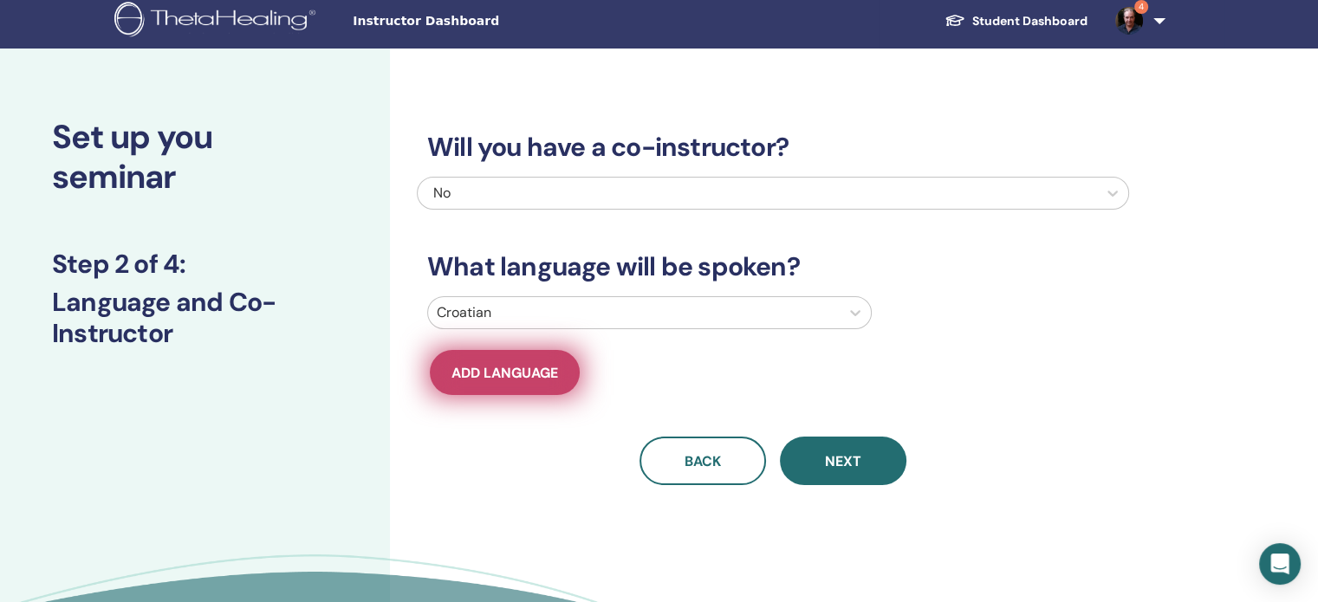
click at [523, 368] on span "Add language" at bounding box center [505, 373] width 107 height 18
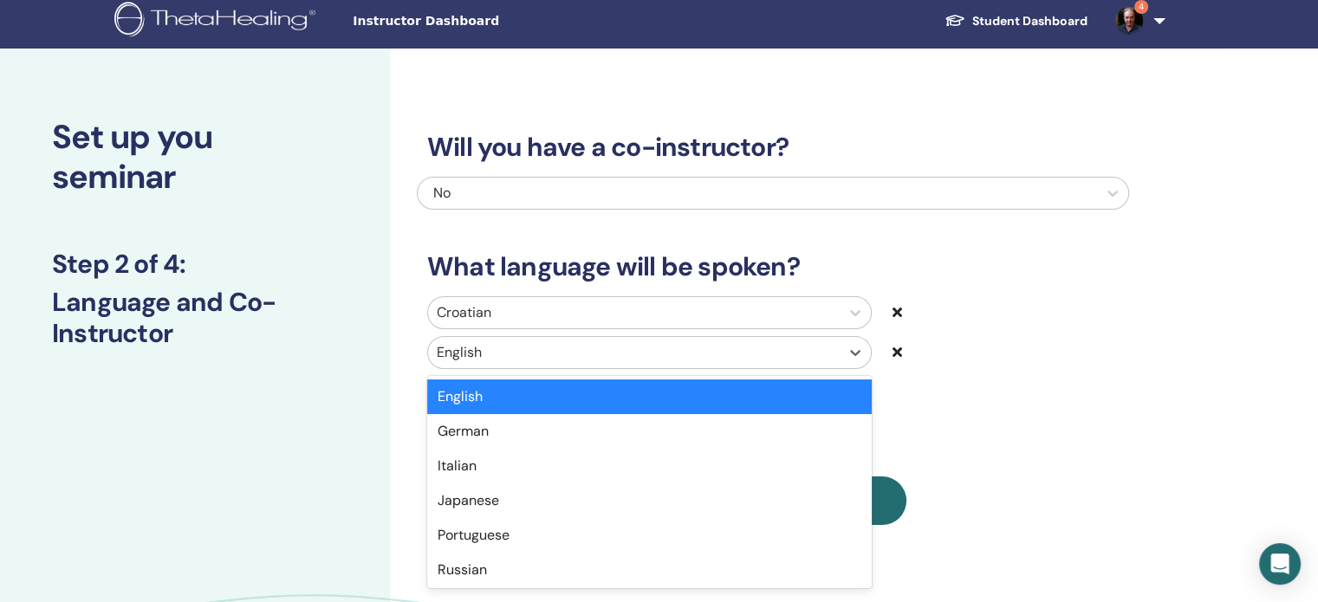
click at [521, 343] on div at bounding box center [634, 353] width 394 height 24
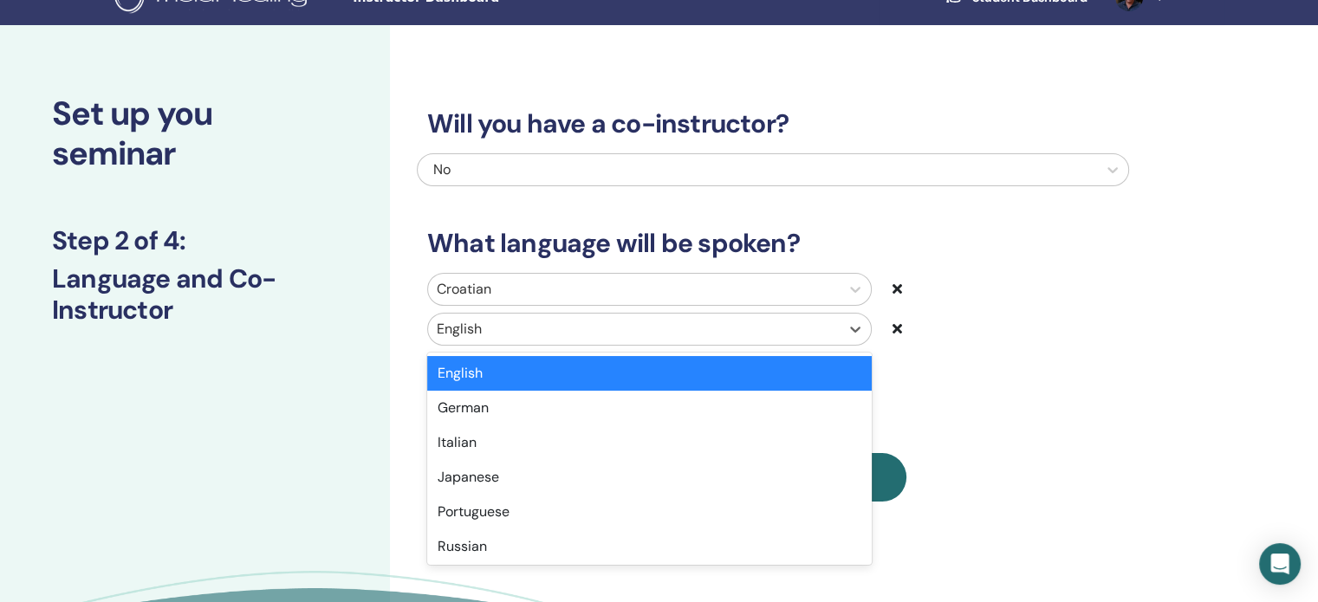
scroll to position [48, 0]
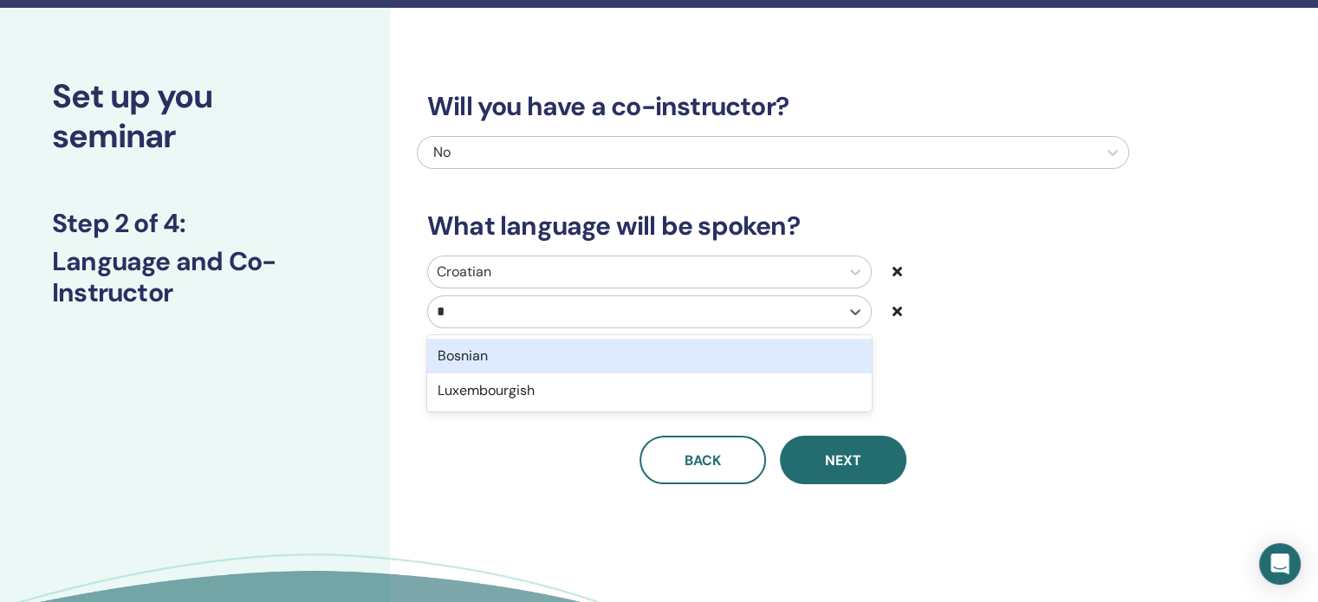
type input "**"
click at [524, 356] on div "Bosnian" at bounding box center [649, 356] width 445 height 35
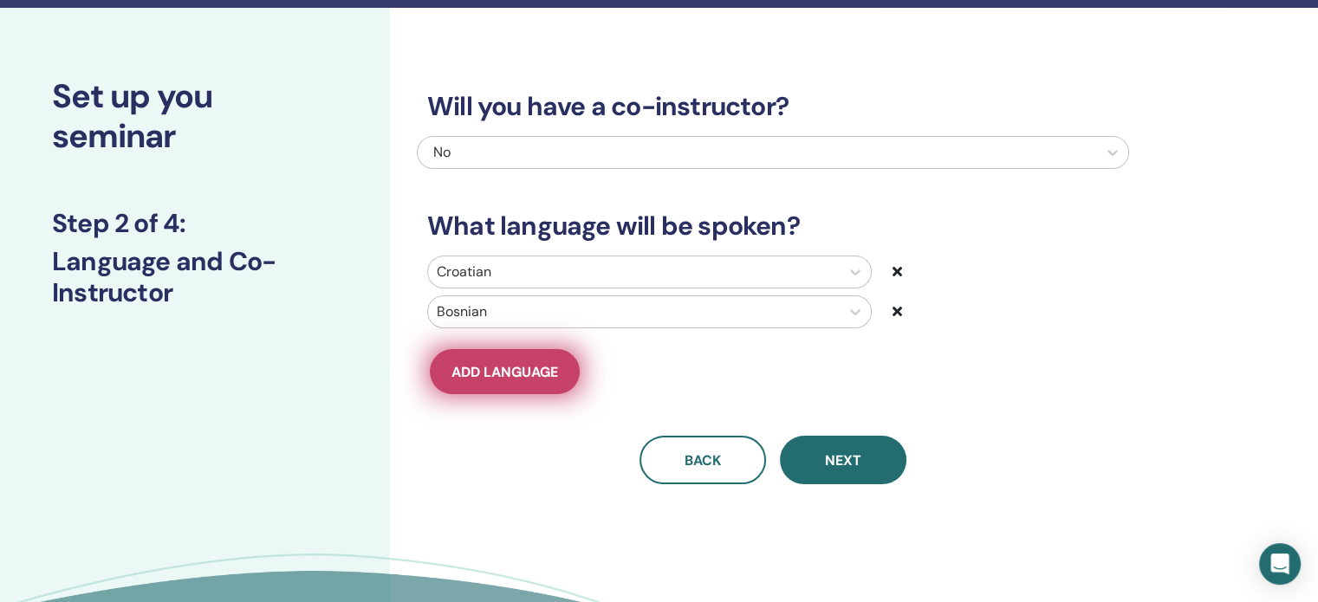
click at [520, 363] on span "Add language" at bounding box center [505, 372] width 107 height 18
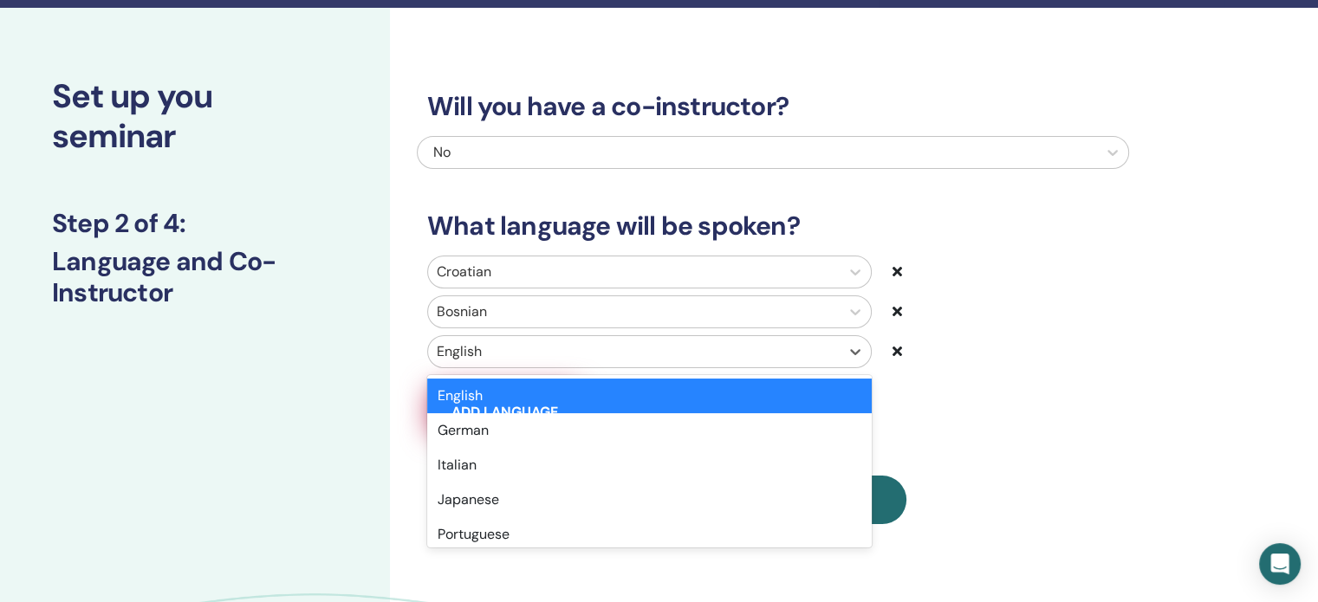
click at [520, 362] on div at bounding box center [634, 352] width 394 height 24
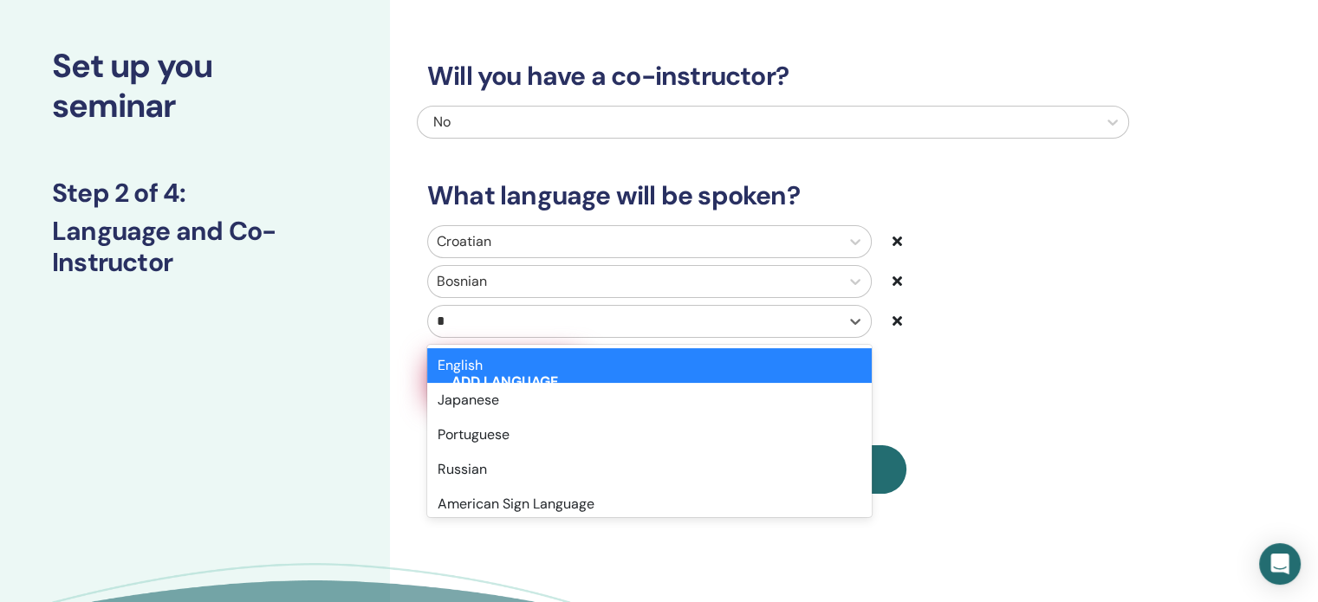
scroll to position [87, 0]
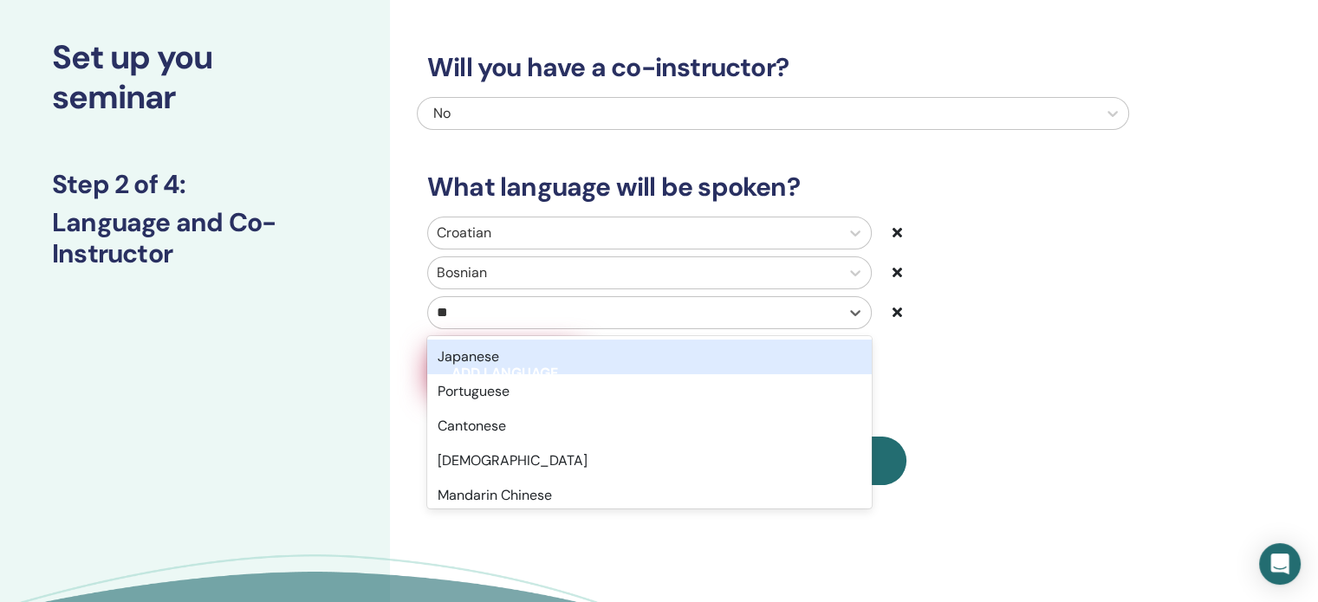
type input "***"
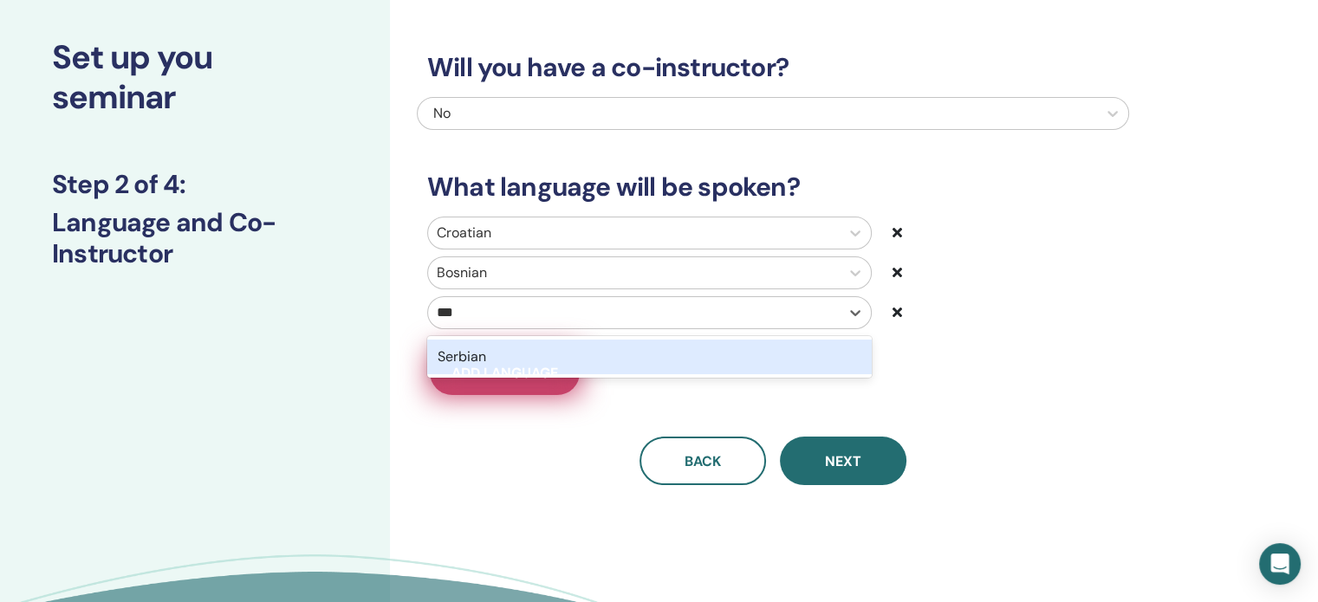
click at [520, 362] on div "Serbian" at bounding box center [649, 357] width 445 height 35
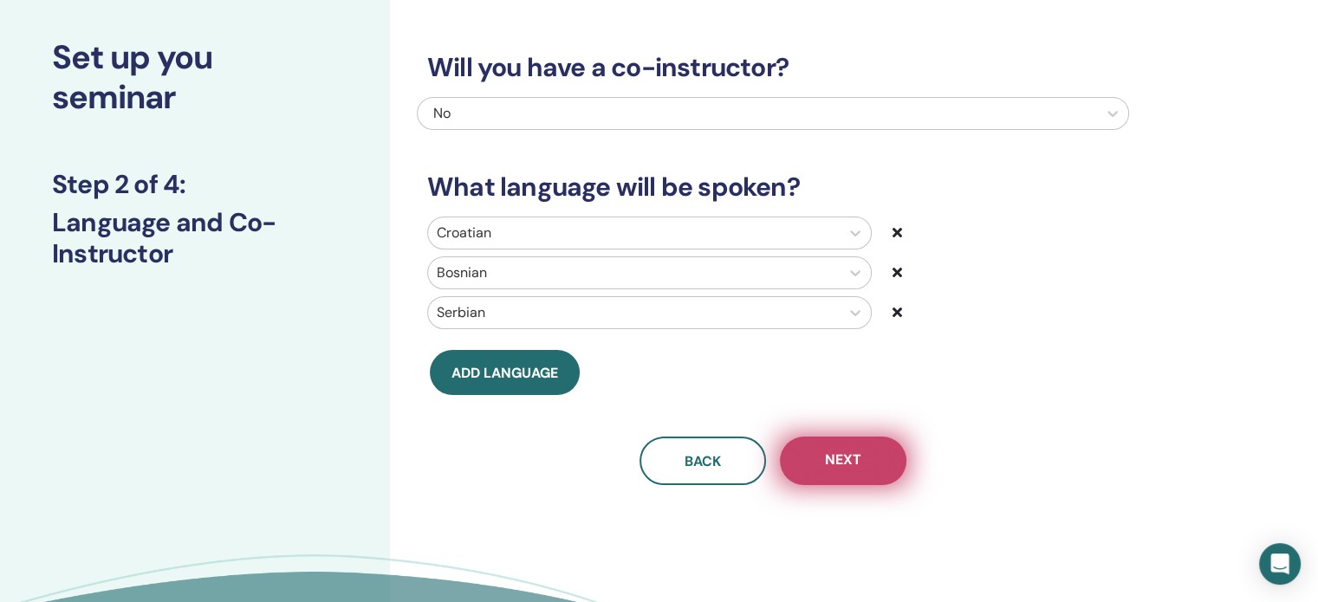
click at [836, 456] on span "Next" at bounding box center [843, 462] width 36 height 22
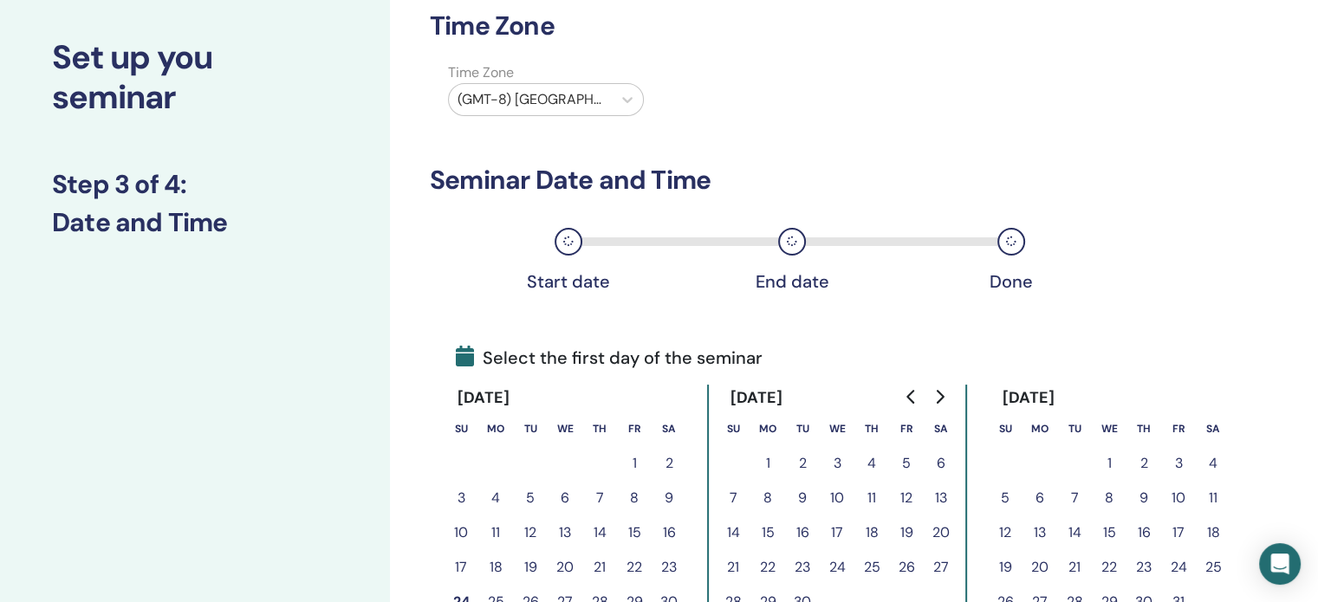
click at [1214, 500] on button "11" at bounding box center [1213, 498] width 35 height 35
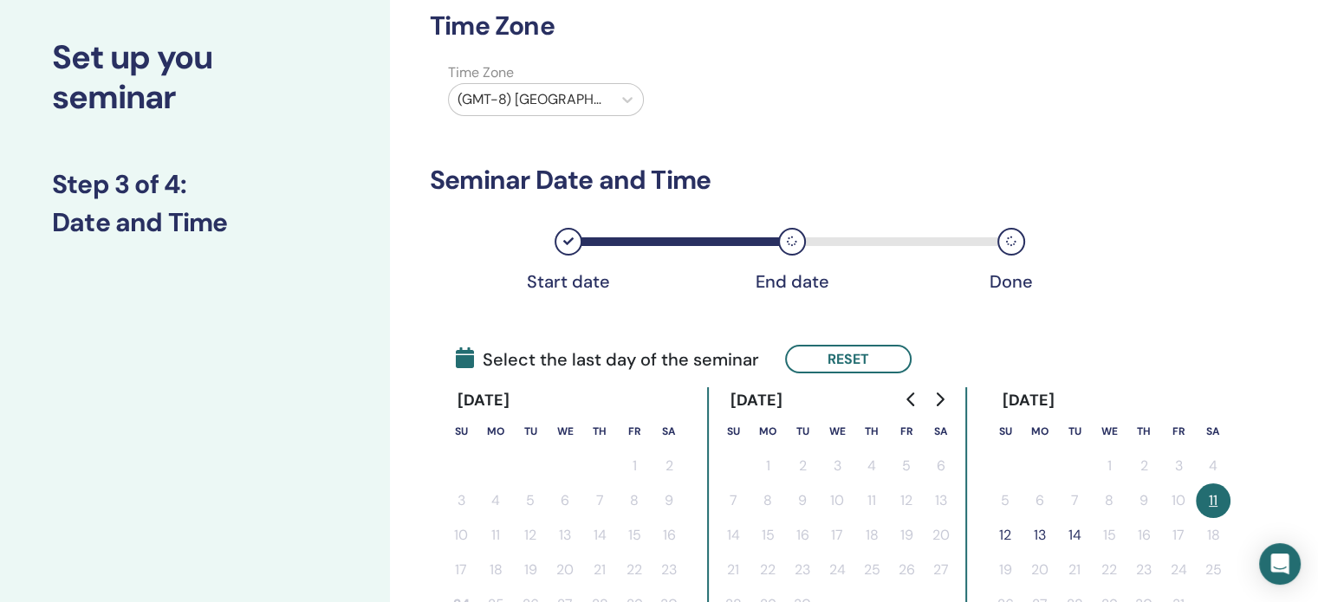
click at [1007, 535] on button "12" at bounding box center [1005, 535] width 35 height 35
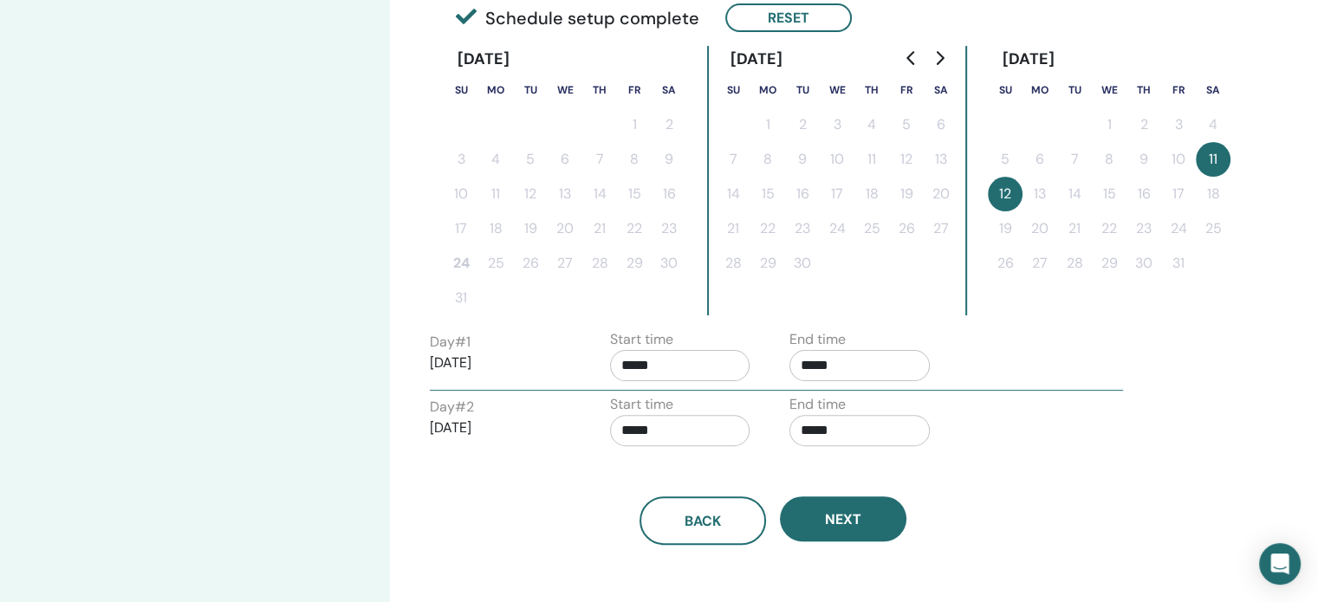
scroll to position [437, 0]
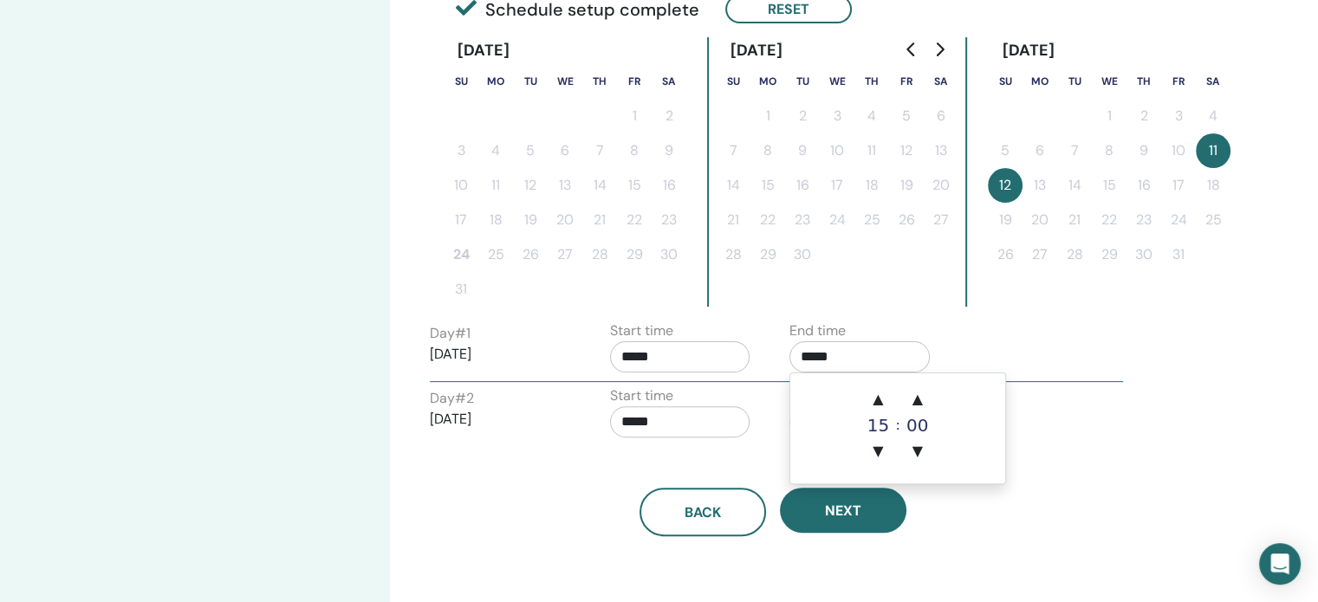
click at [880, 368] on input "*****" at bounding box center [860, 357] width 140 height 31
click at [882, 400] on span "▲" at bounding box center [878, 399] width 35 height 35
type input "*****"
click at [742, 452] on div "Back Next" at bounding box center [773, 491] width 713 height 90
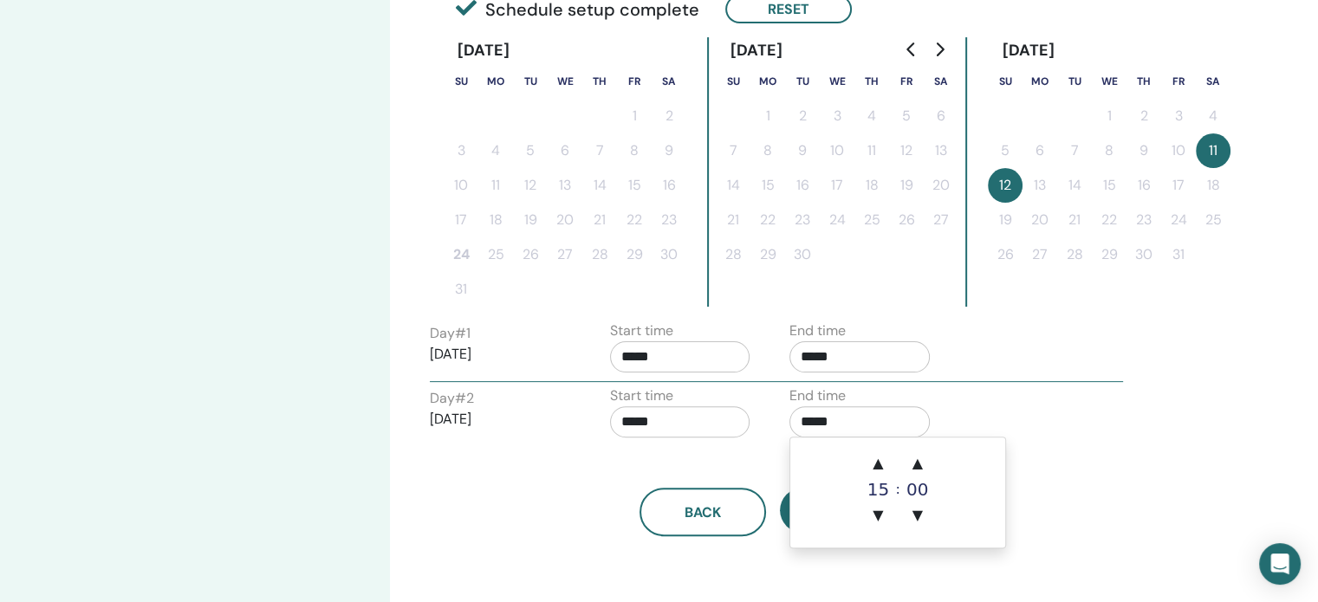
click at [817, 415] on input "*****" at bounding box center [860, 422] width 140 height 31
click at [884, 467] on span "▲" at bounding box center [878, 463] width 35 height 35
type input "*****"
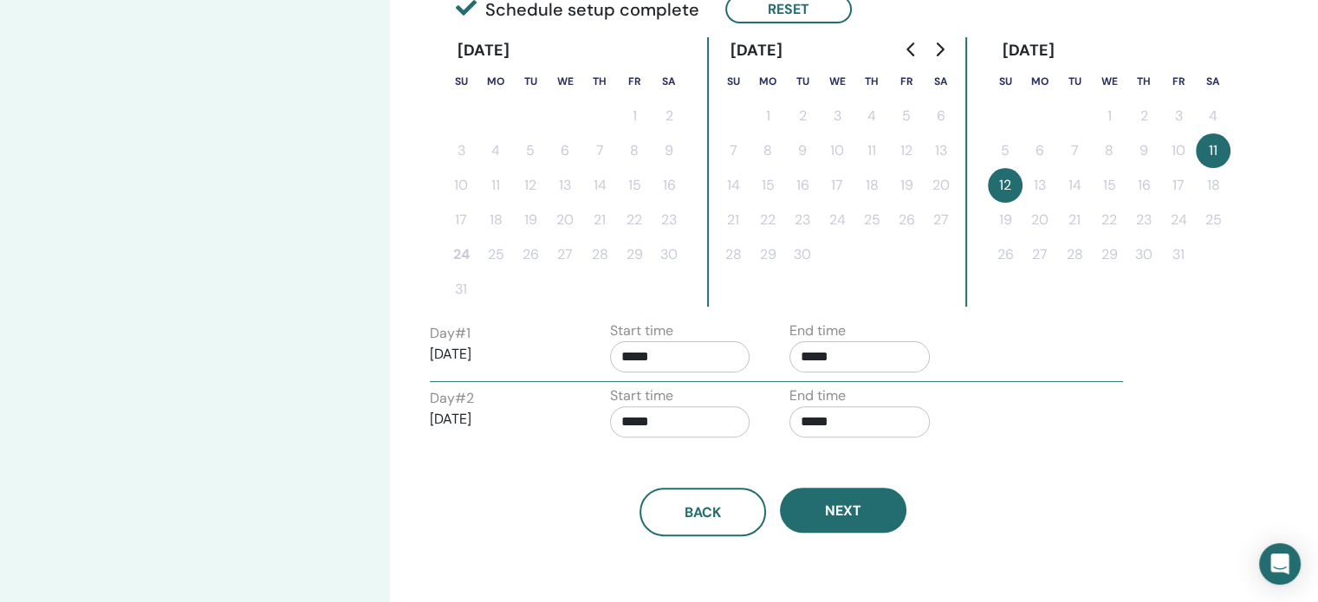
click at [1054, 474] on div "Back Next" at bounding box center [773, 491] width 713 height 90
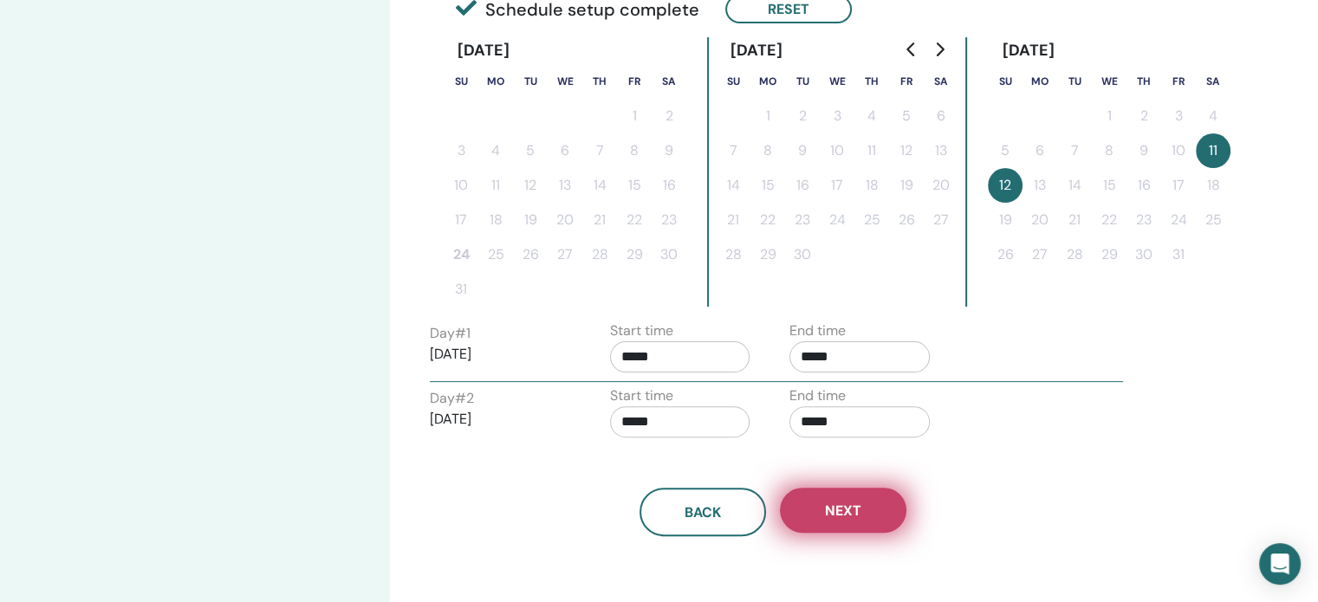
click at [856, 519] on button "Next" at bounding box center [843, 510] width 127 height 45
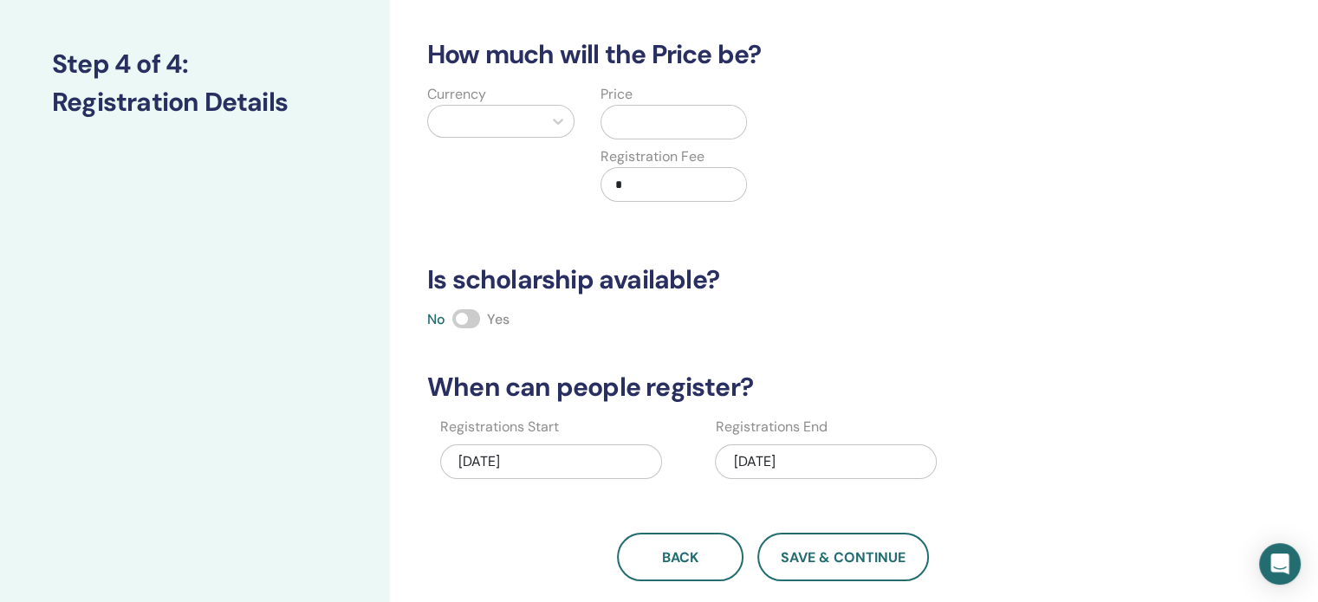
scroll to position [202, 0]
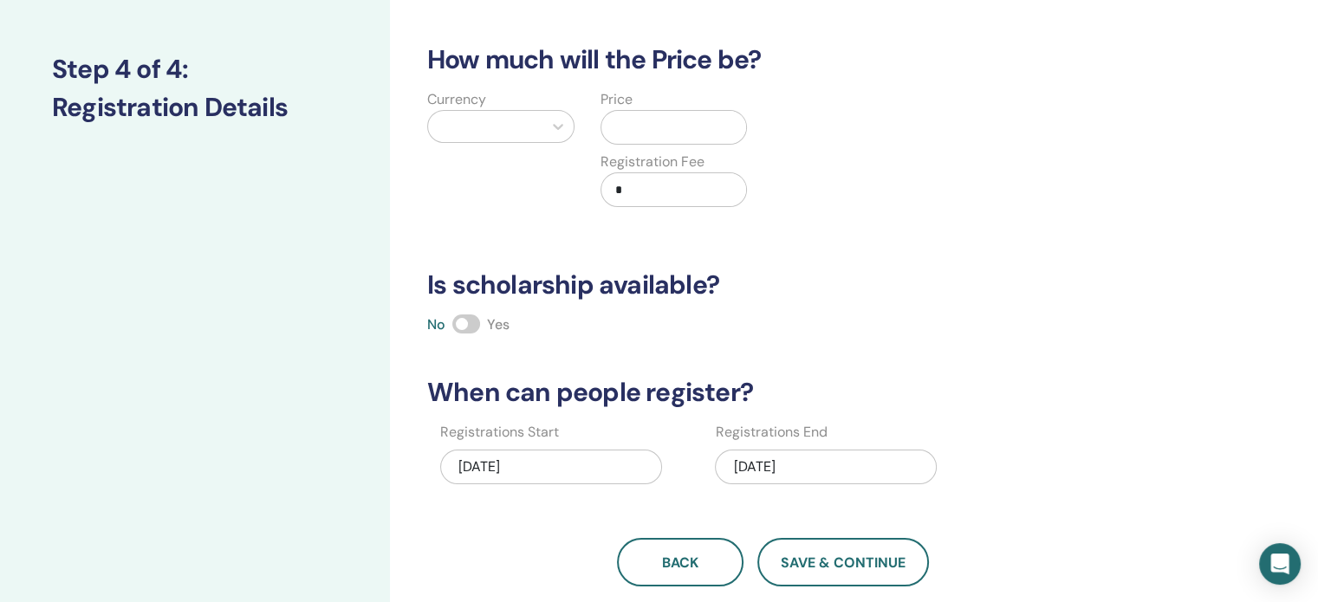
click at [751, 460] on div "10/12/2025" at bounding box center [826, 467] width 222 height 35
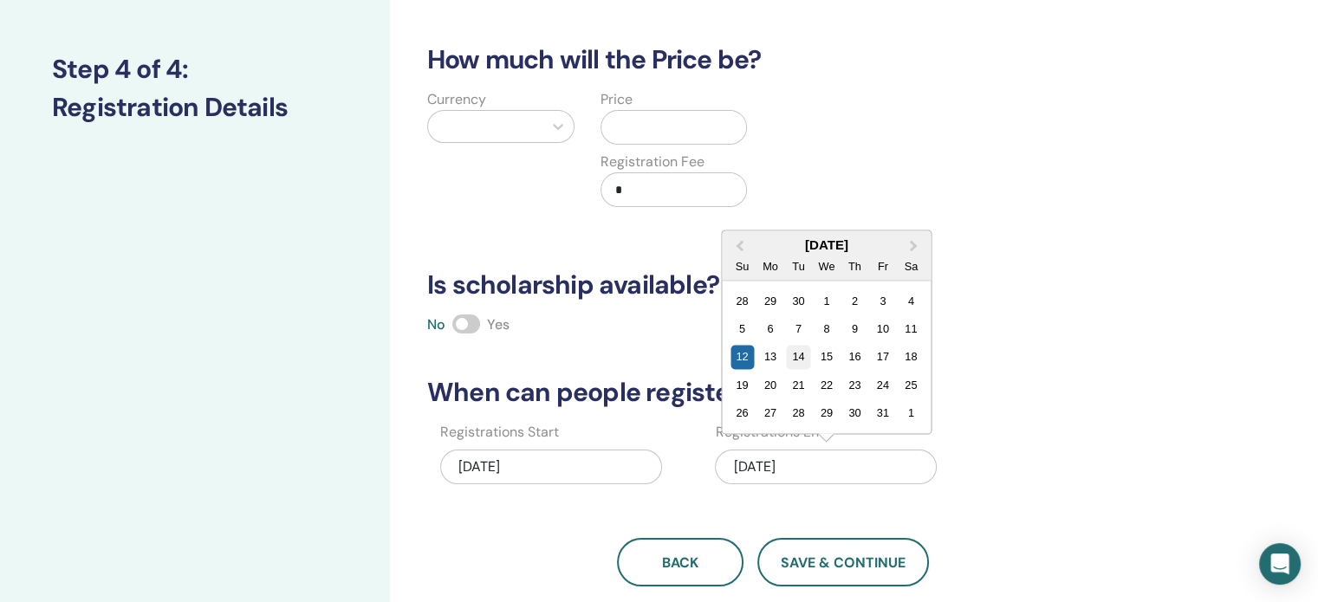
click at [794, 356] on div "14" at bounding box center [798, 357] width 23 height 23
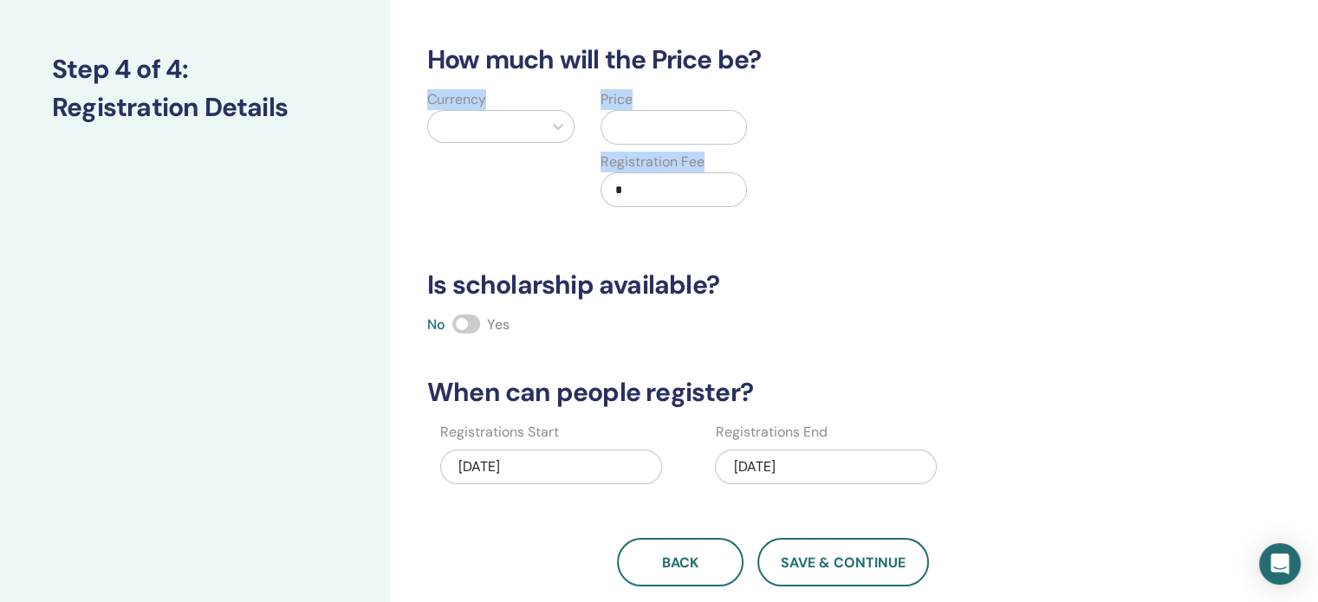
drag, startPoint x: 1312, startPoint y: 153, endPoint x: 1331, endPoint y: 94, distance: 61.7
click at [1318, 94] on html "Instructor Dashboard Student Dashboard 4 NP Nikolaos Pahnoglu My ThetaLearning …" at bounding box center [659, 99] width 1318 height 602
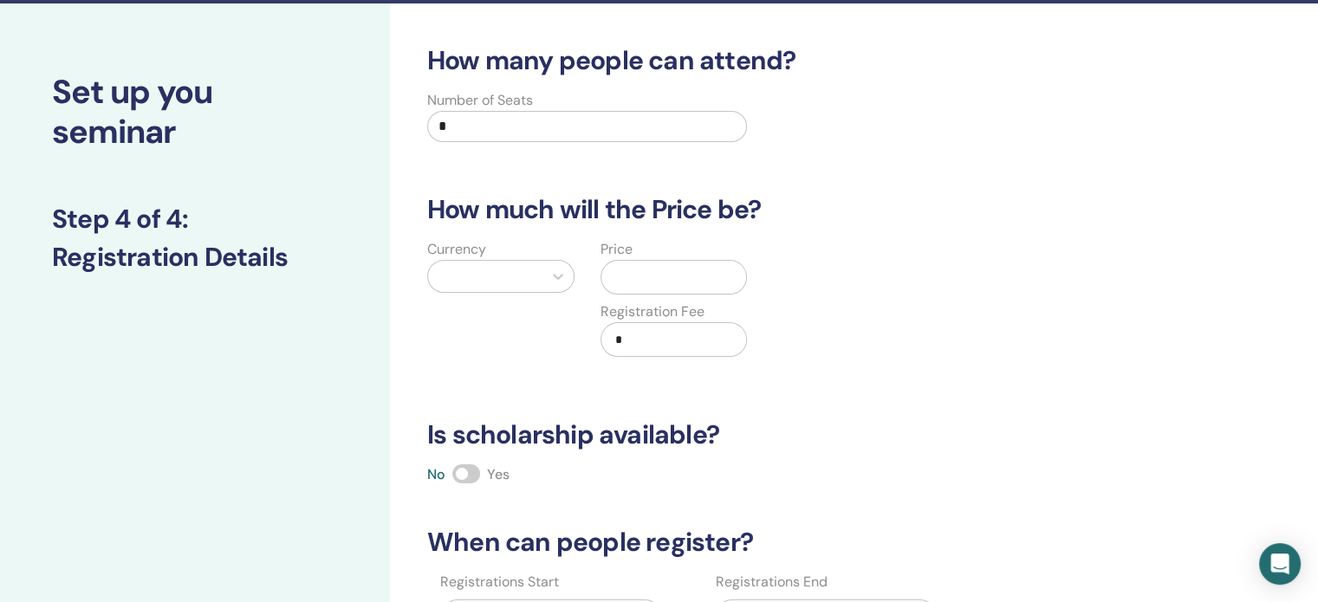
click at [693, 121] on input "*" at bounding box center [587, 126] width 320 height 31
type input "***"
click at [536, 266] on div at bounding box center [485, 276] width 114 height 31
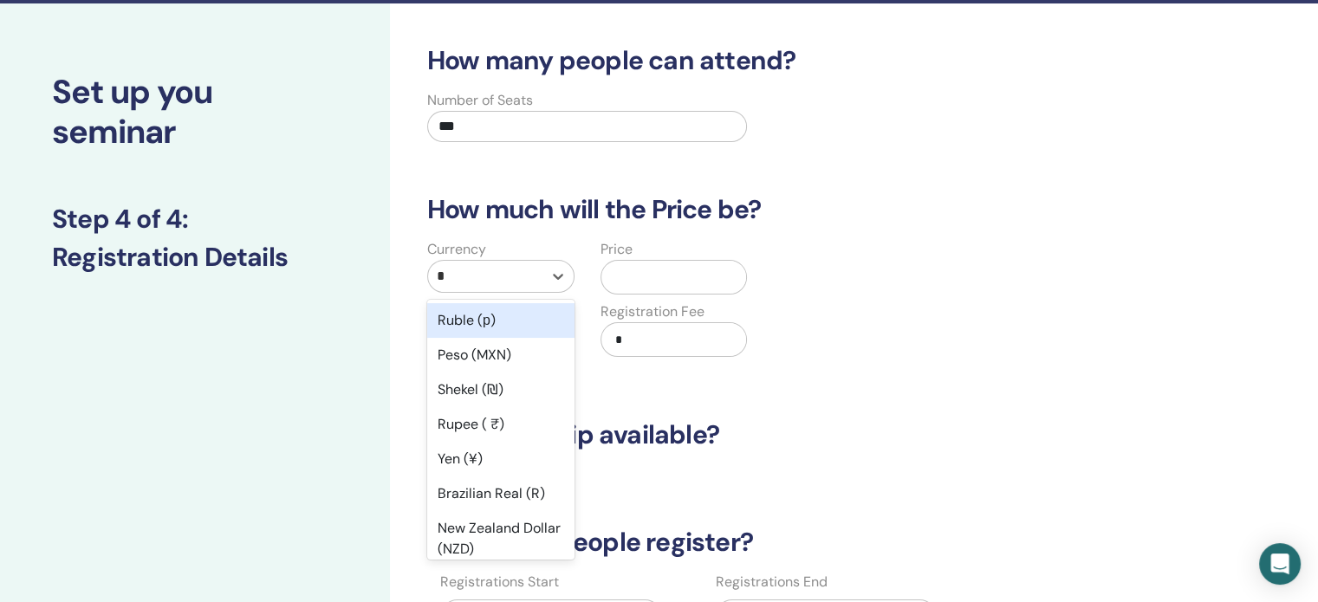
type input "**"
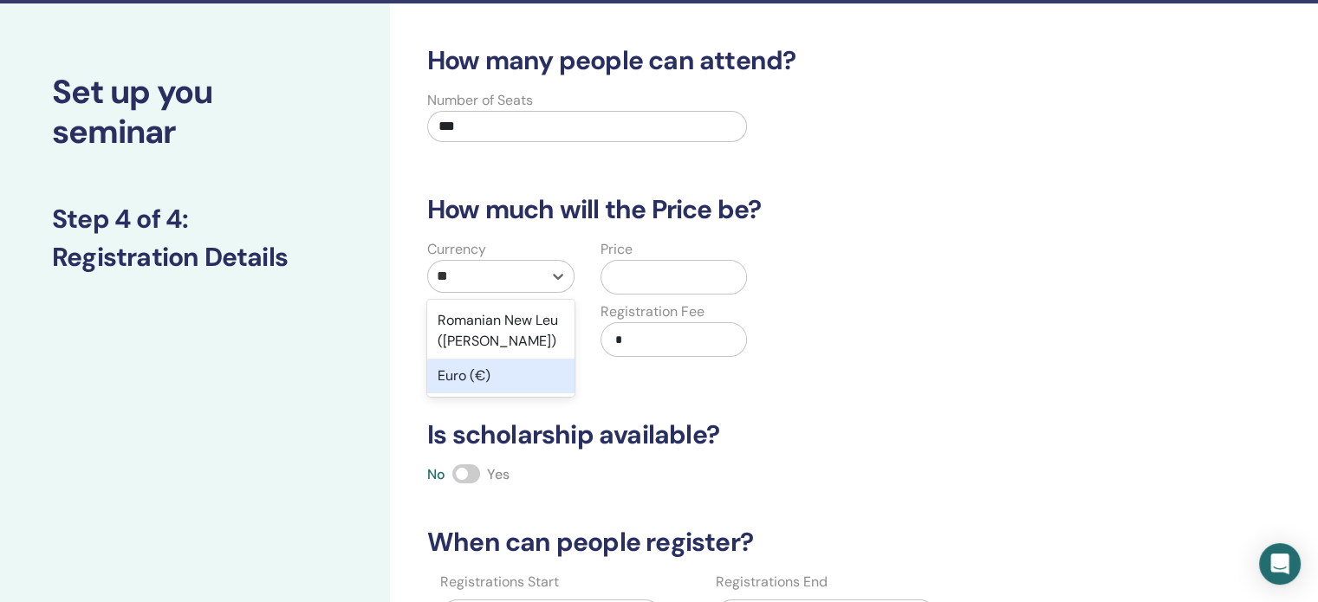
click at [510, 383] on div "Euro (€)" at bounding box center [500, 376] width 147 height 35
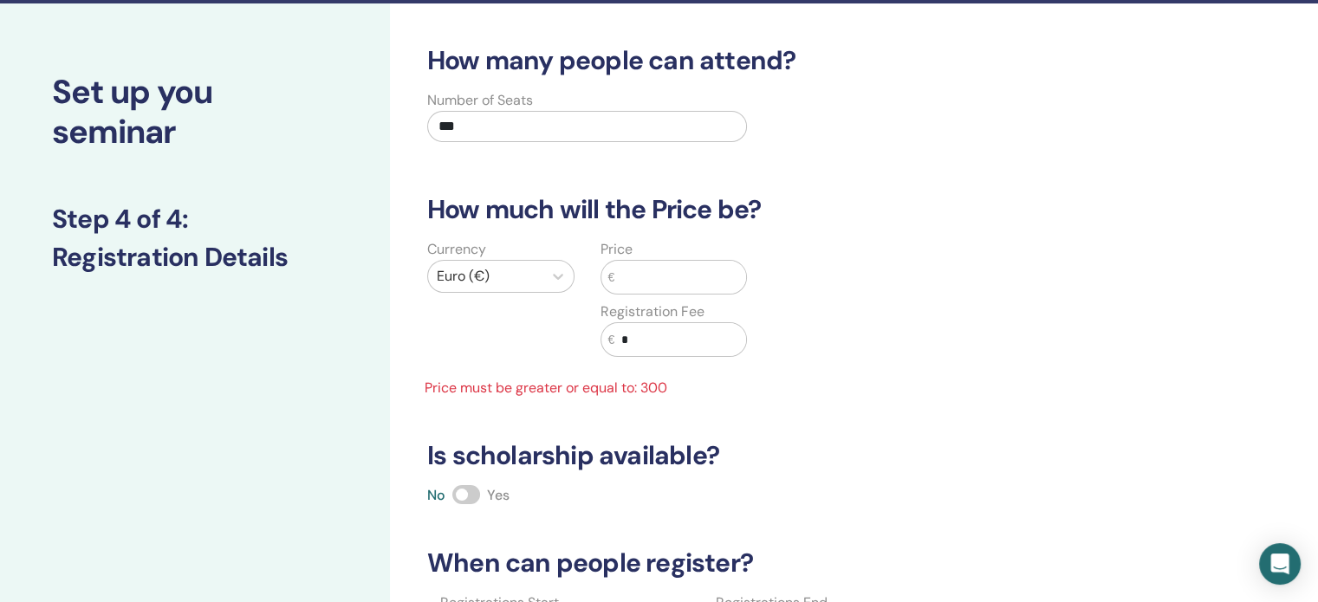
click at [665, 268] on input "text" at bounding box center [681, 277] width 132 height 33
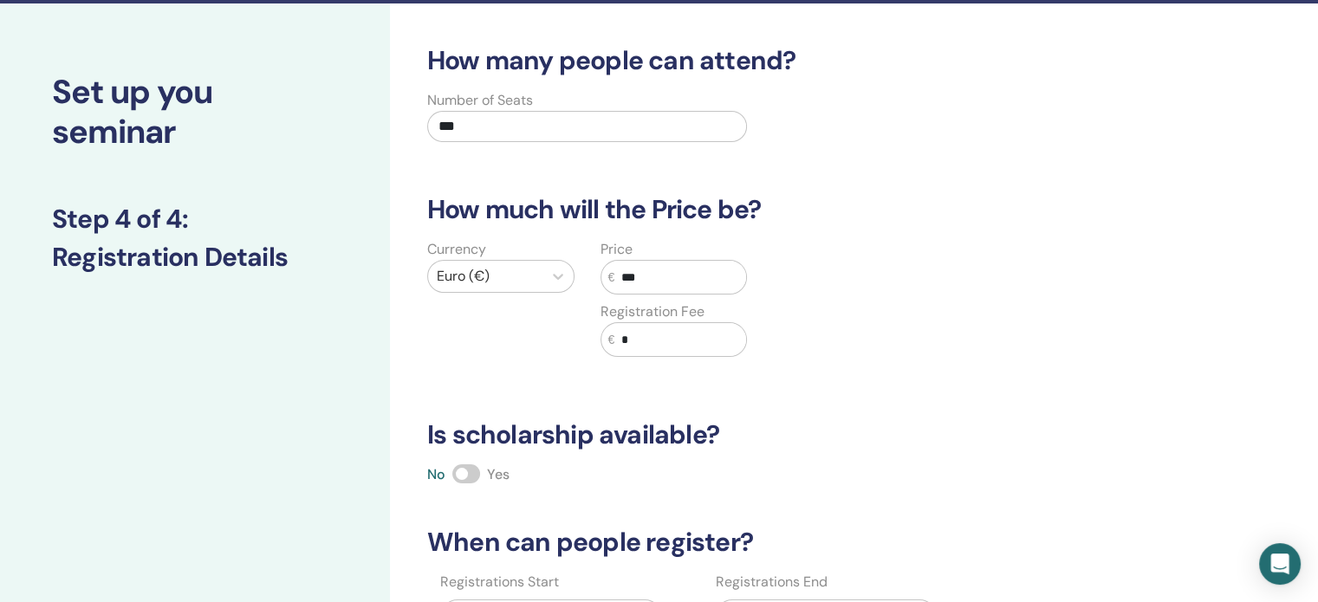
type input "***"
click at [965, 383] on div "How many people can attend? Number of Seats *** How much will the Price be? Cur…" at bounding box center [773, 391] width 713 height 692
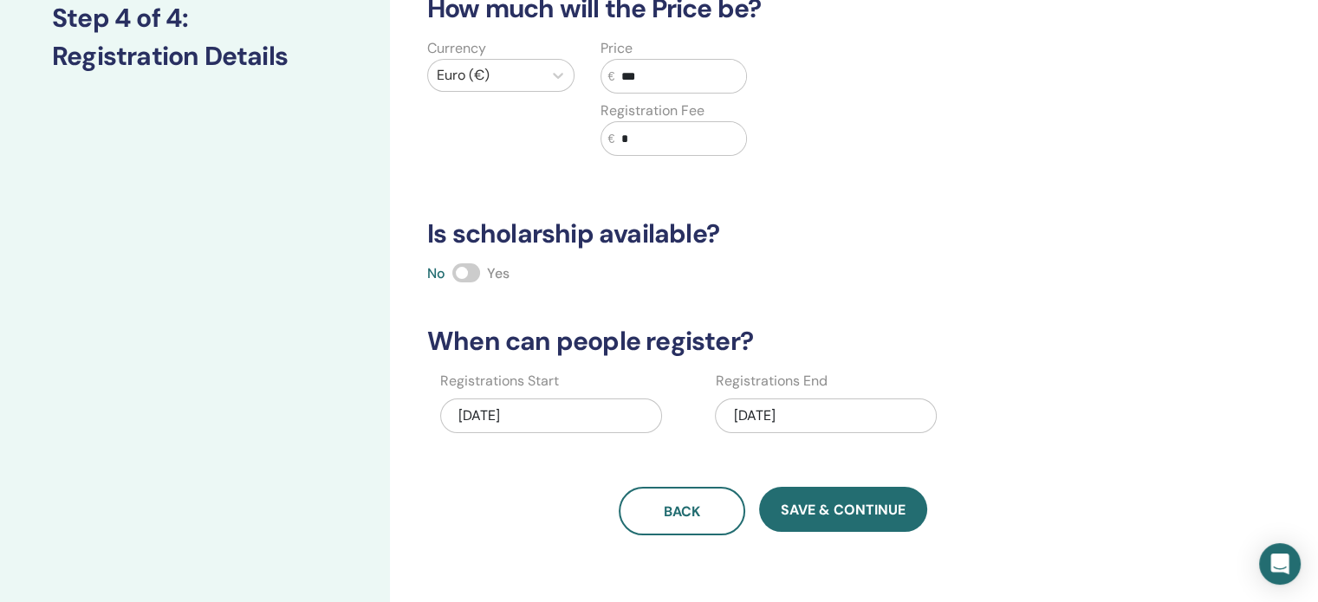
scroll to position [415, 0]
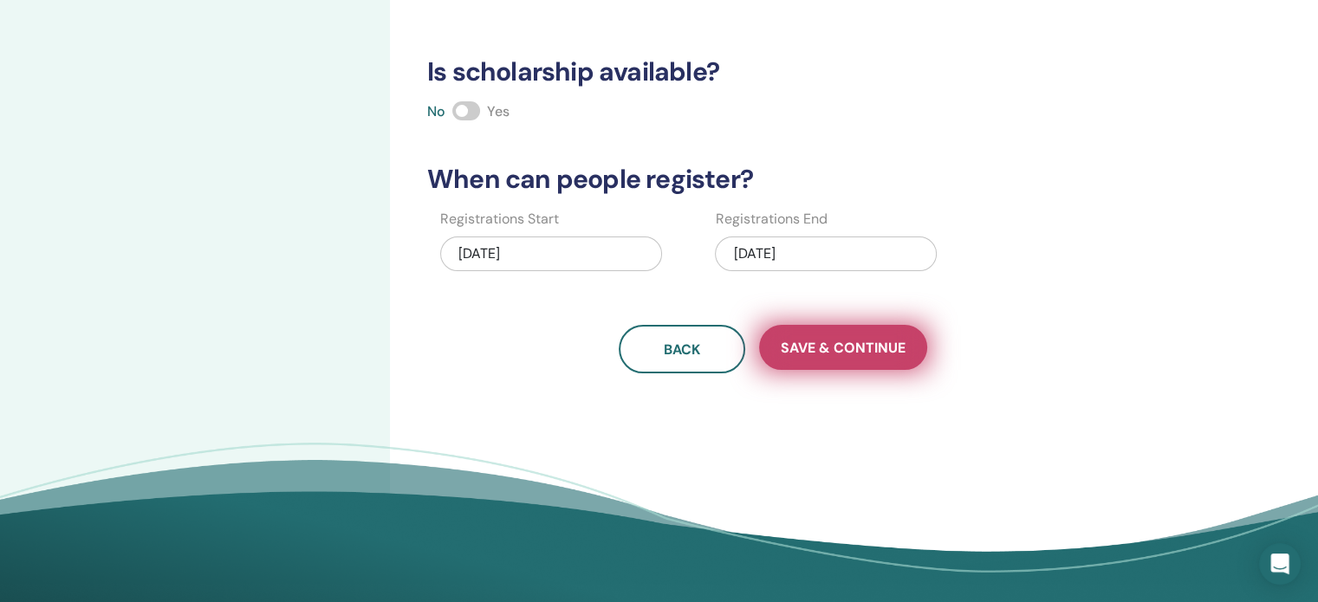
click at [856, 360] on button "Save & Continue" at bounding box center [843, 347] width 168 height 45
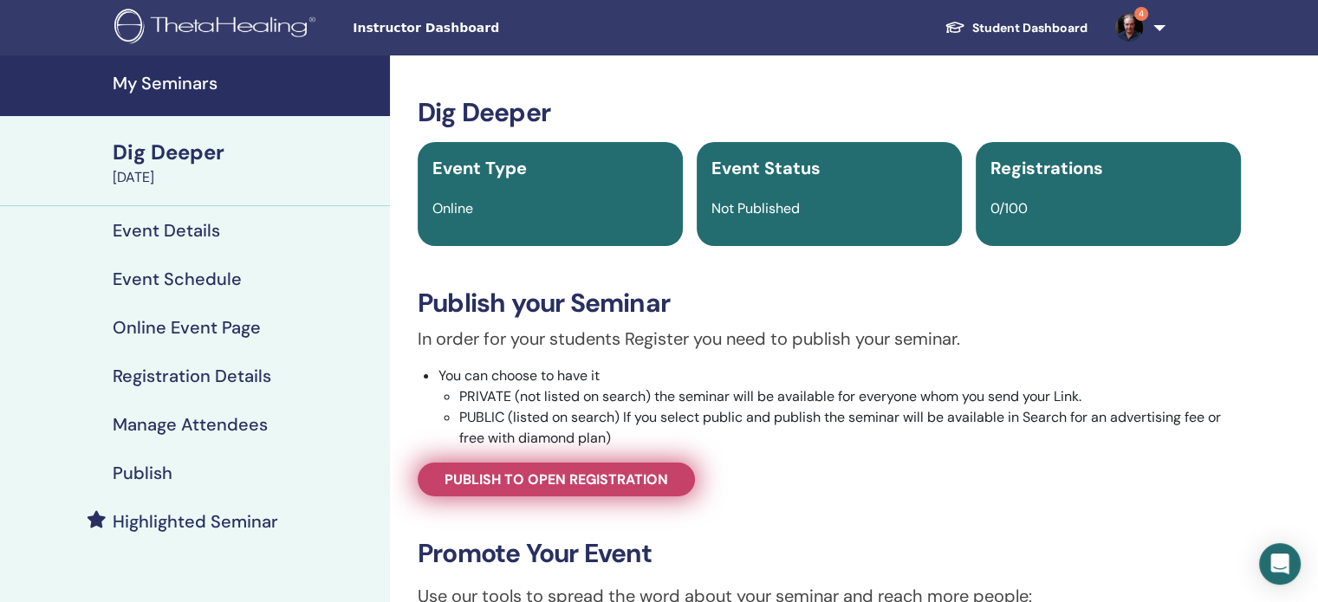
click at [601, 478] on span "Publish to open registration" at bounding box center [557, 480] width 224 height 18
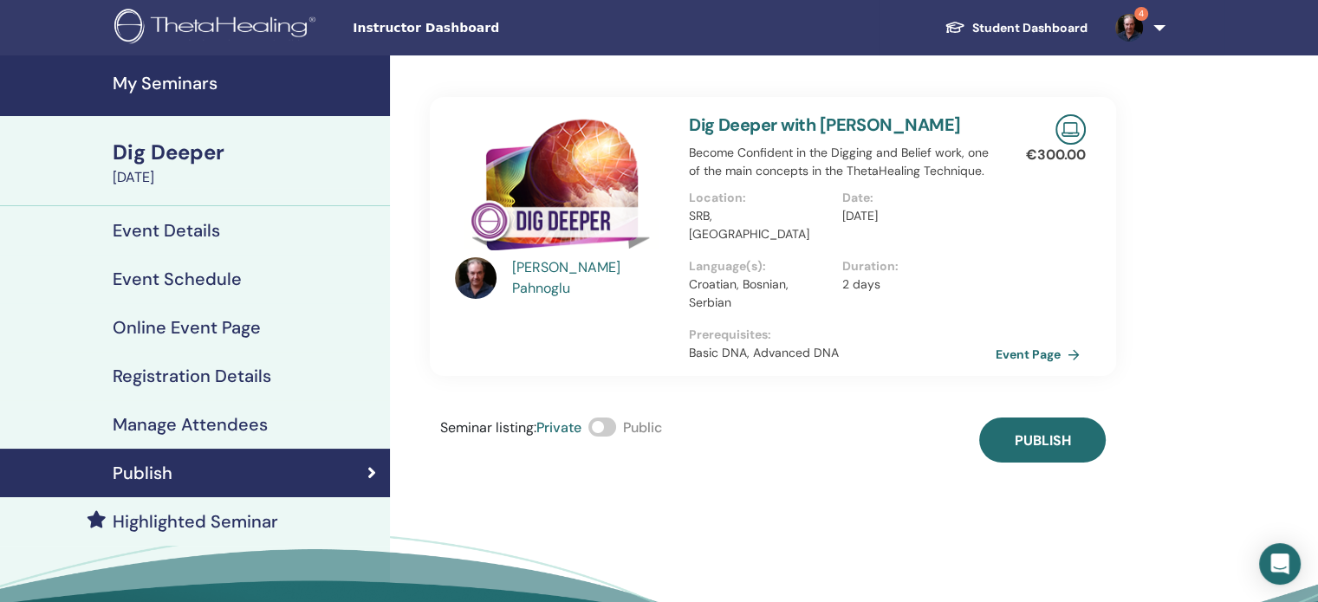
click at [616, 418] on span at bounding box center [603, 427] width 28 height 19
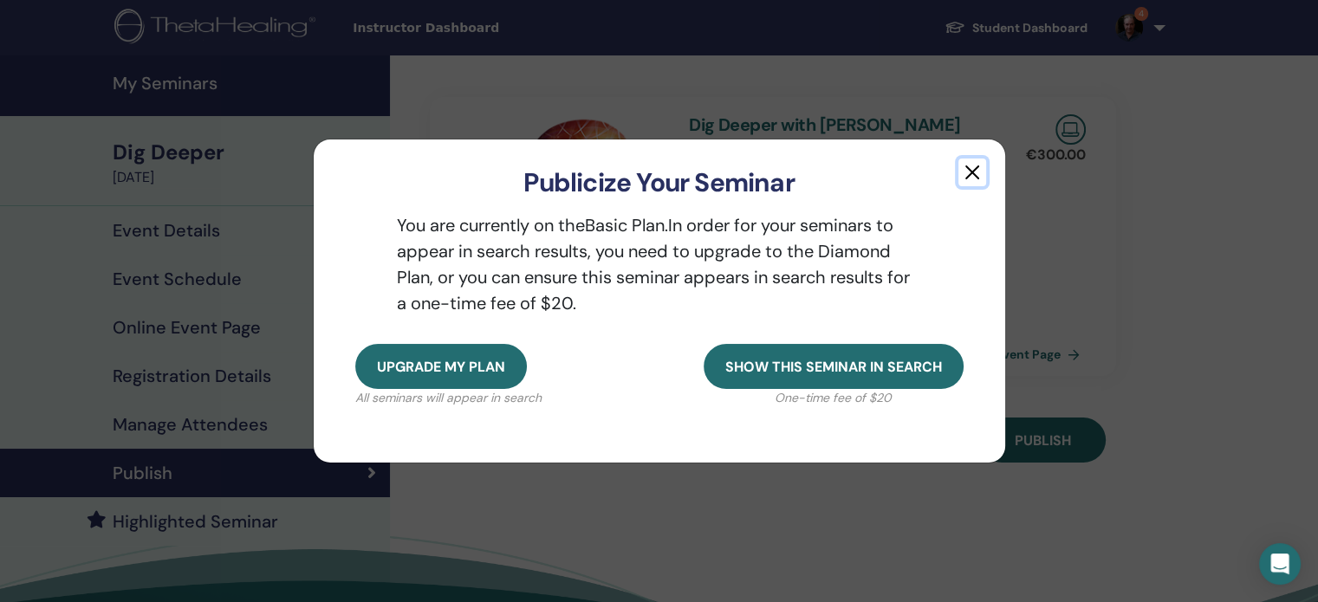
click at [971, 173] on button "button" at bounding box center [973, 173] width 28 height 28
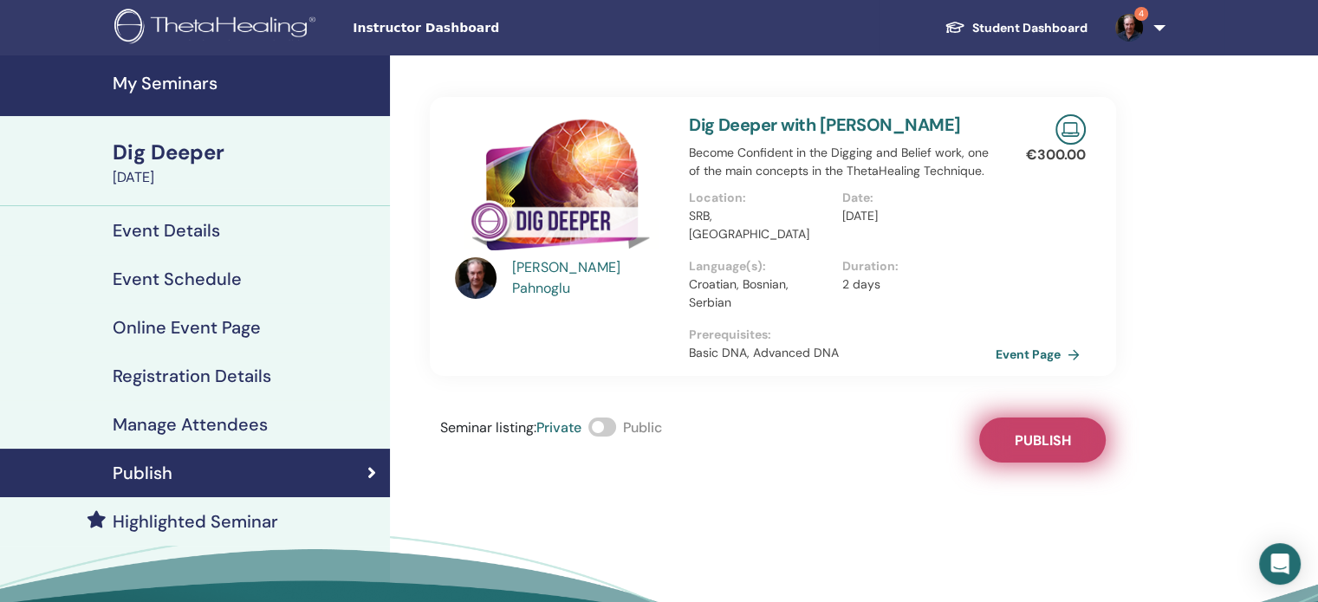
click at [1037, 432] on span "Publish" at bounding box center [1043, 441] width 56 height 18
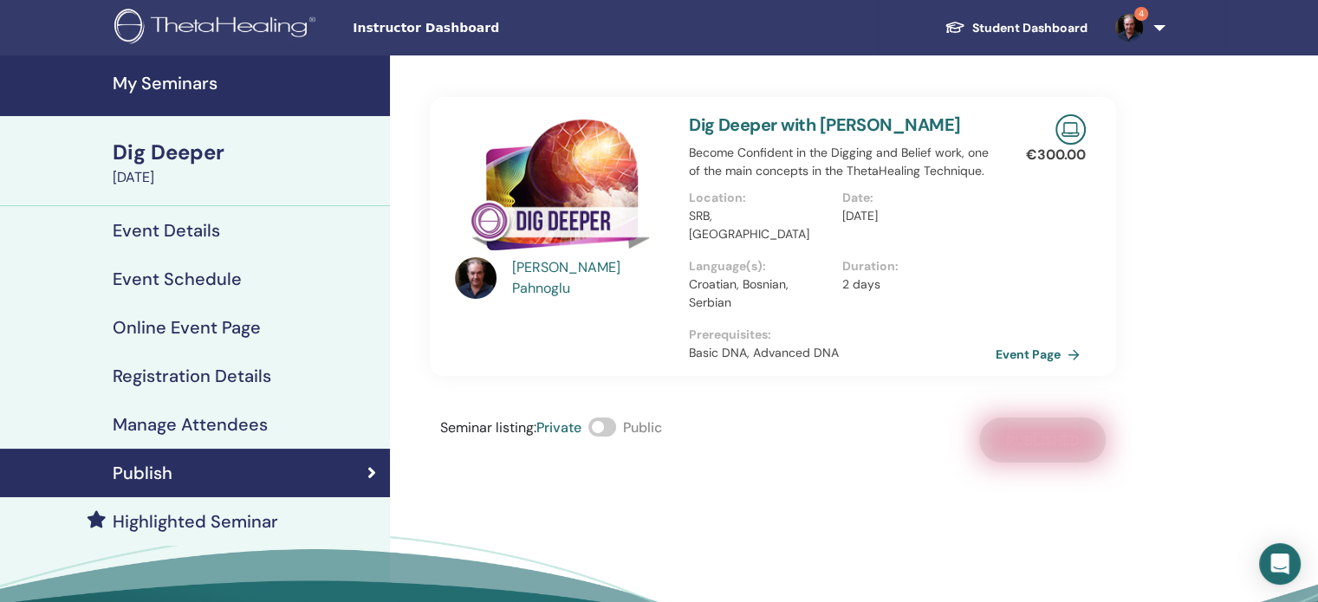
click at [1159, 28] on link "4" at bounding box center [1137, 27] width 71 height 55
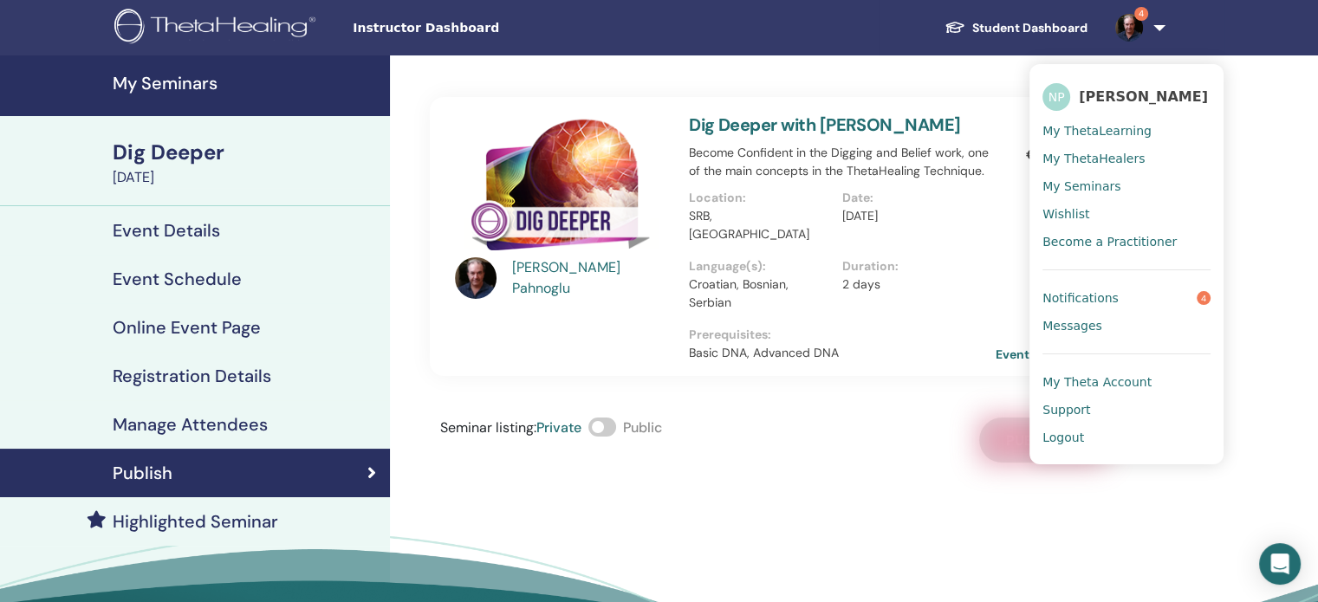
click at [170, 76] on h4 "My Seminars" at bounding box center [246, 83] width 267 height 21
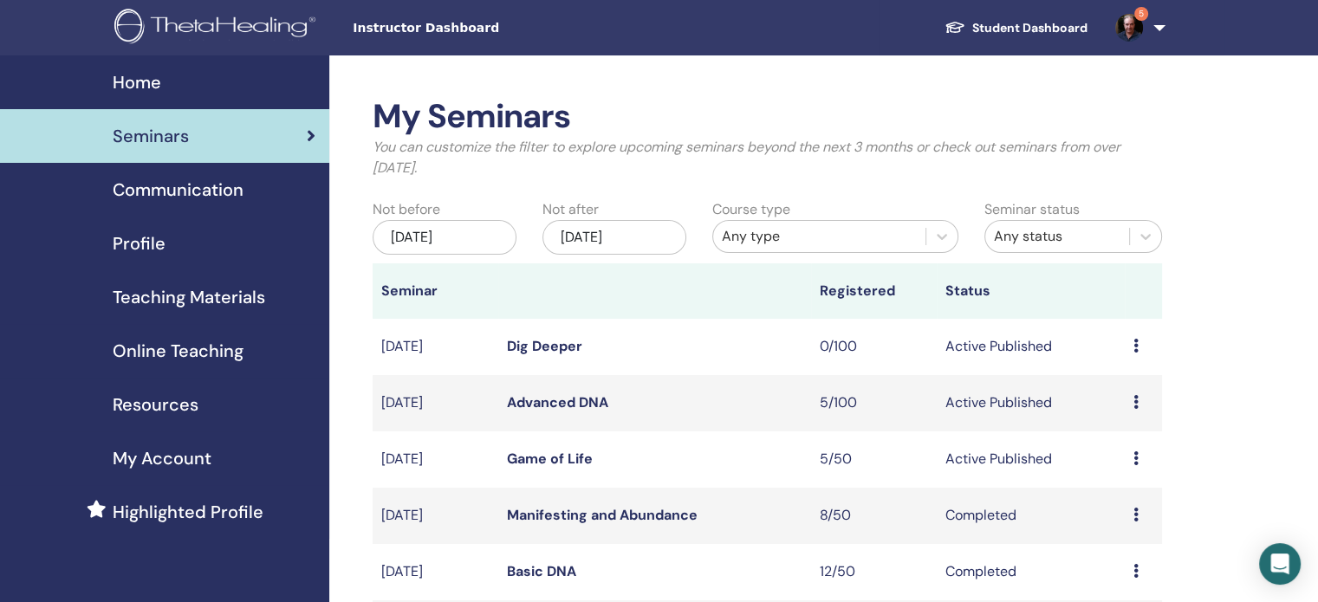
click at [1162, 29] on link "5" at bounding box center [1137, 27] width 71 height 55
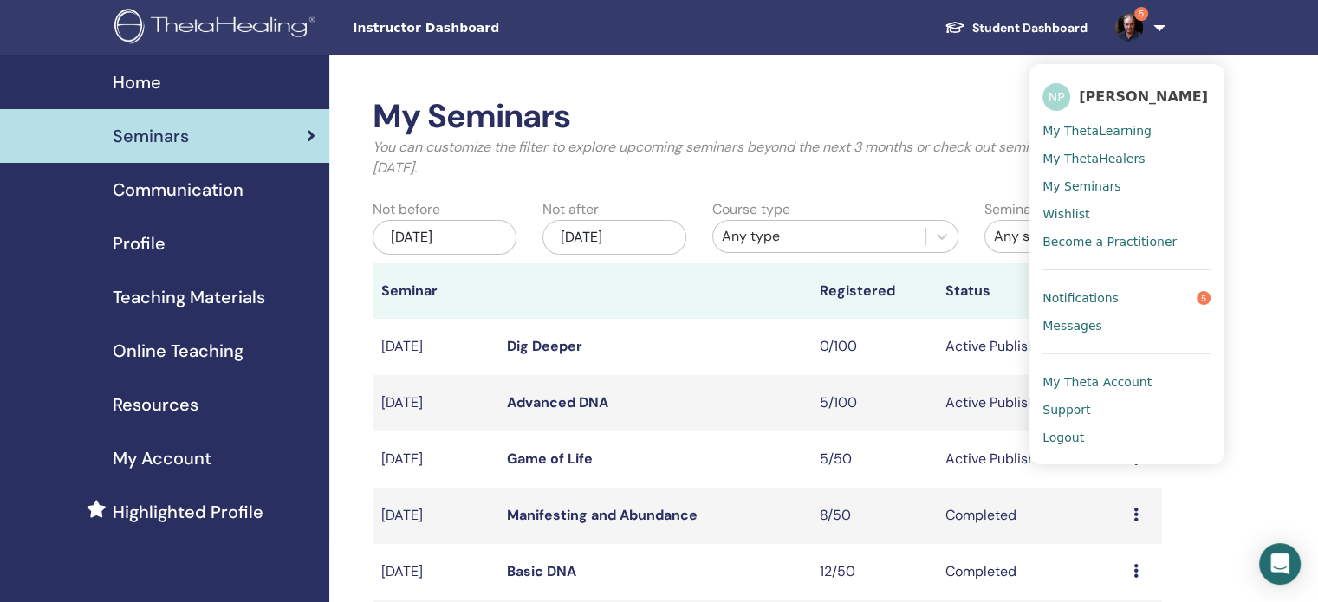
click at [1090, 294] on span "Notifications" at bounding box center [1081, 298] width 76 height 16
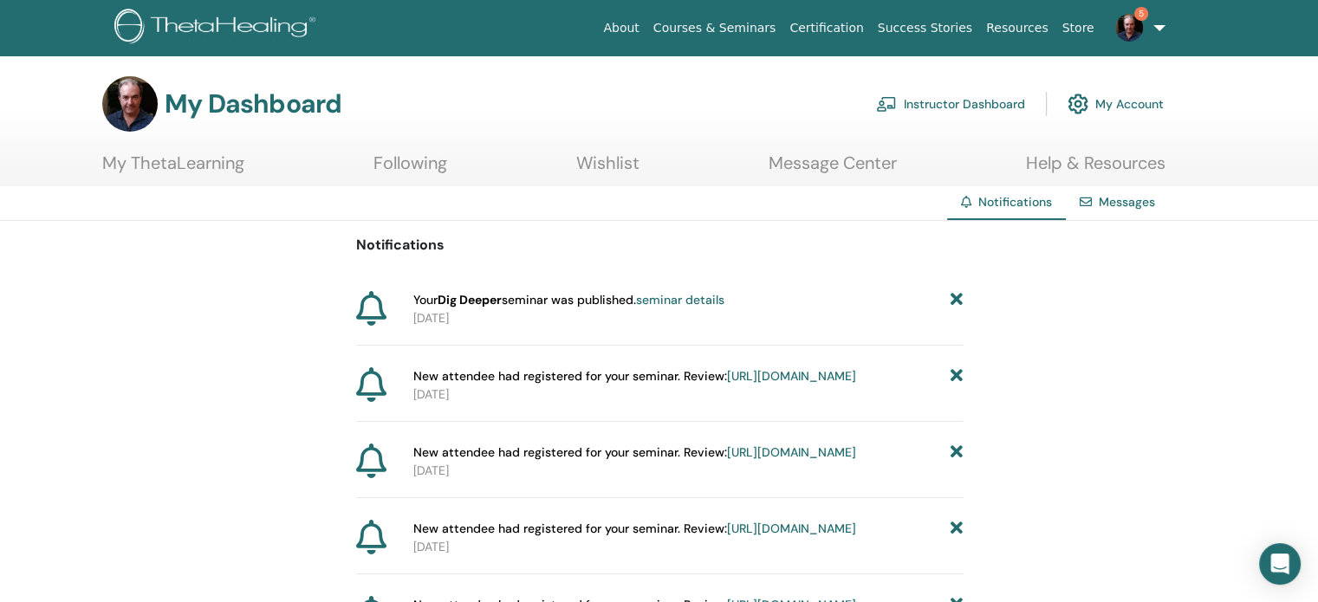
click at [218, 31] on img at bounding box center [217, 28] width 207 height 39
